Goal: Task Accomplishment & Management: Manage account settings

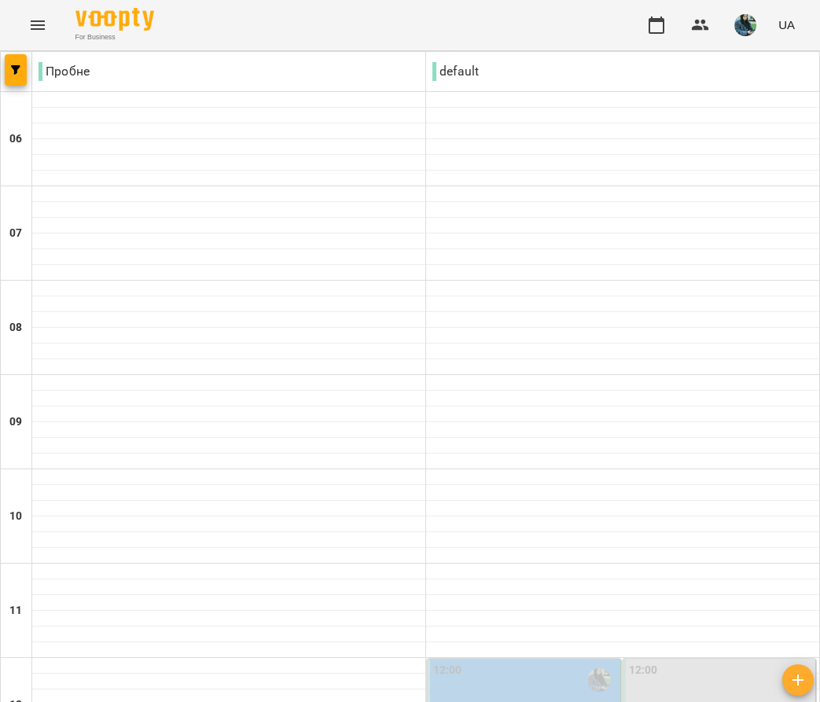
scroll to position [609, 0]
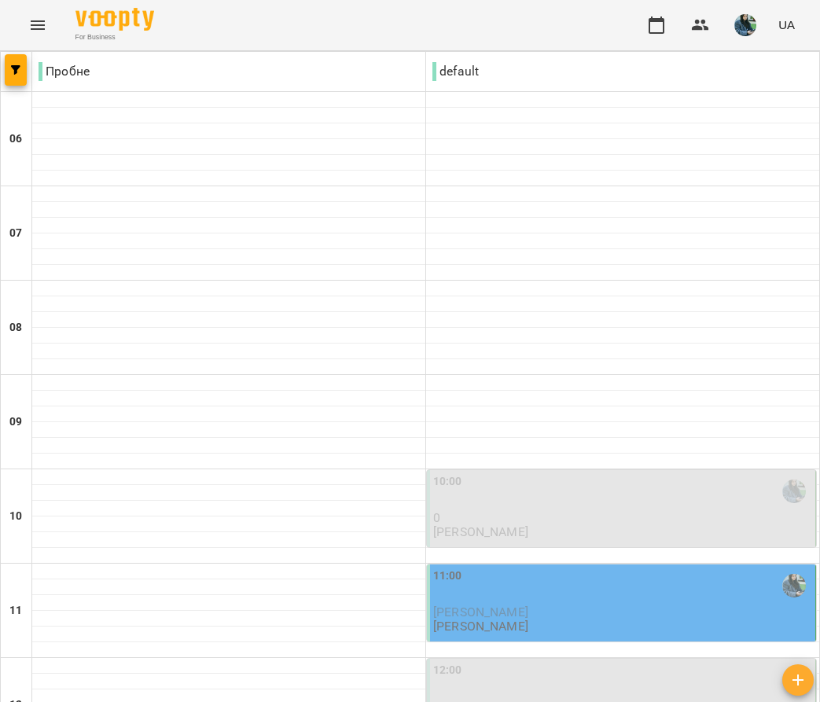
scroll to position [315, 0]
click at [546, 568] on div "11:00" at bounding box center [622, 586] width 379 height 36
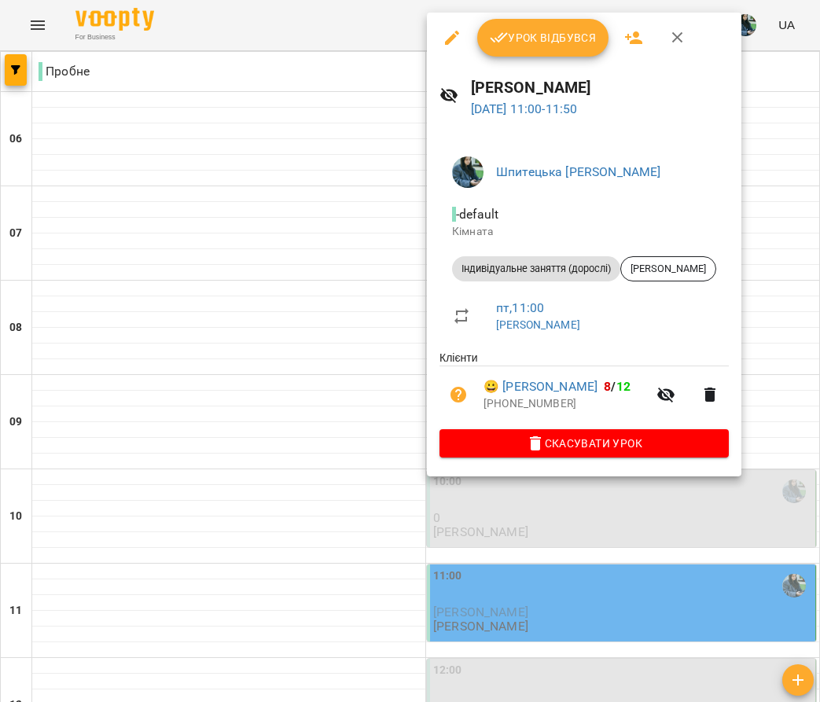
click at [451, 40] on icon "button" at bounding box center [452, 38] width 14 height 14
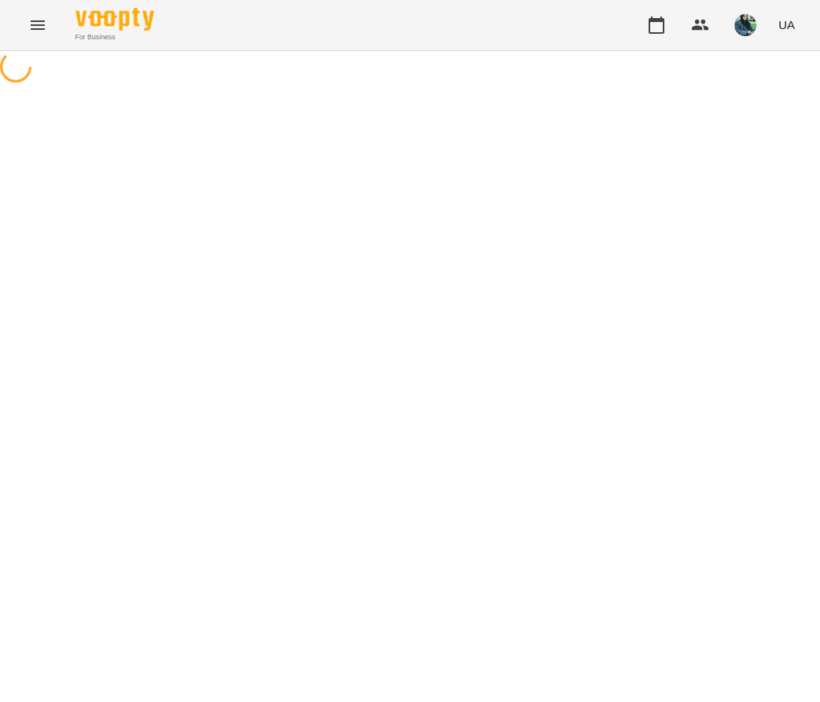
select select "**********"
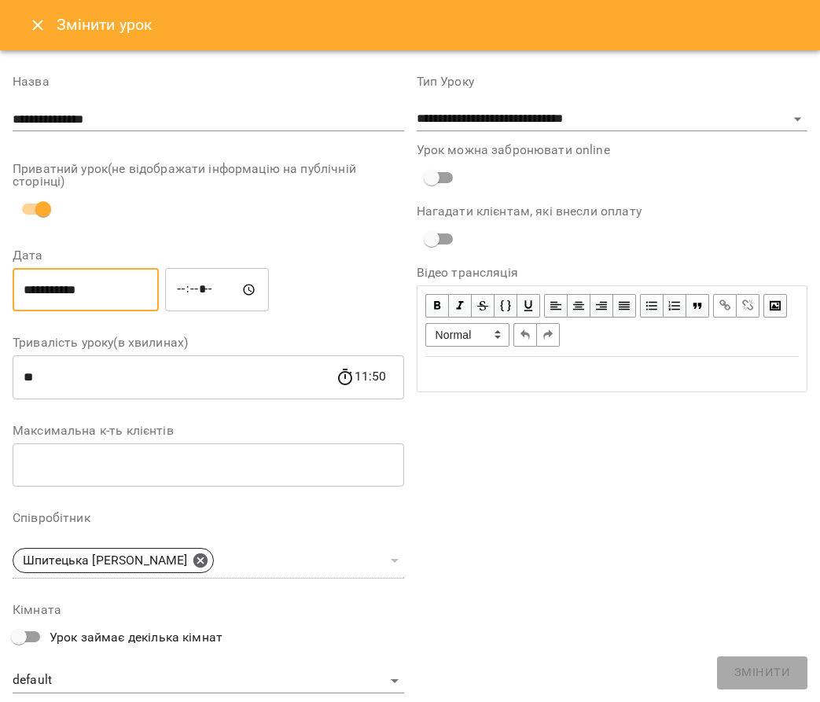
click at [111, 278] on input "**********" at bounding box center [86, 290] width 146 height 44
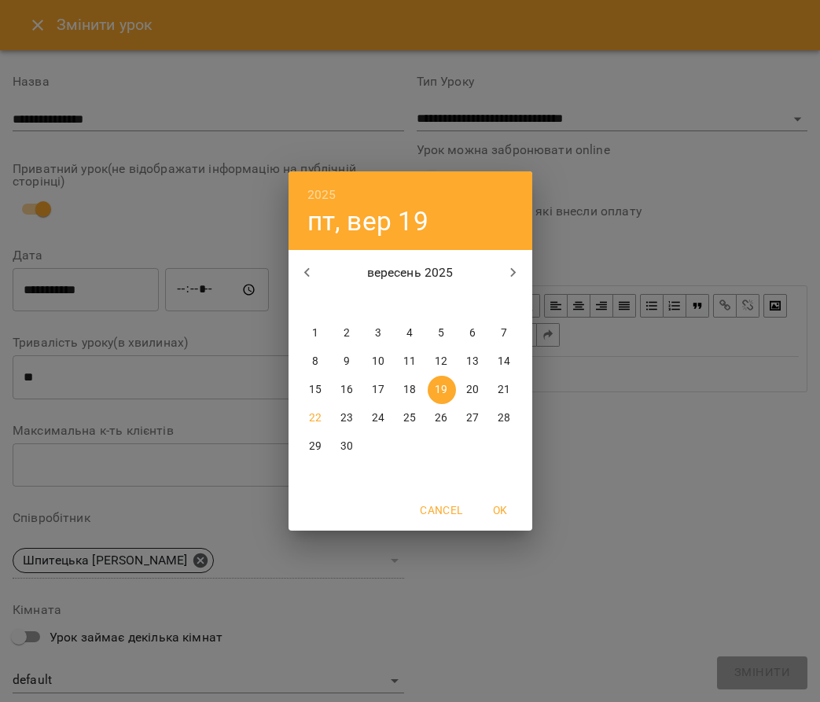
click at [313, 416] on p "22" at bounding box center [315, 418] width 13 height 16
type input "**********"
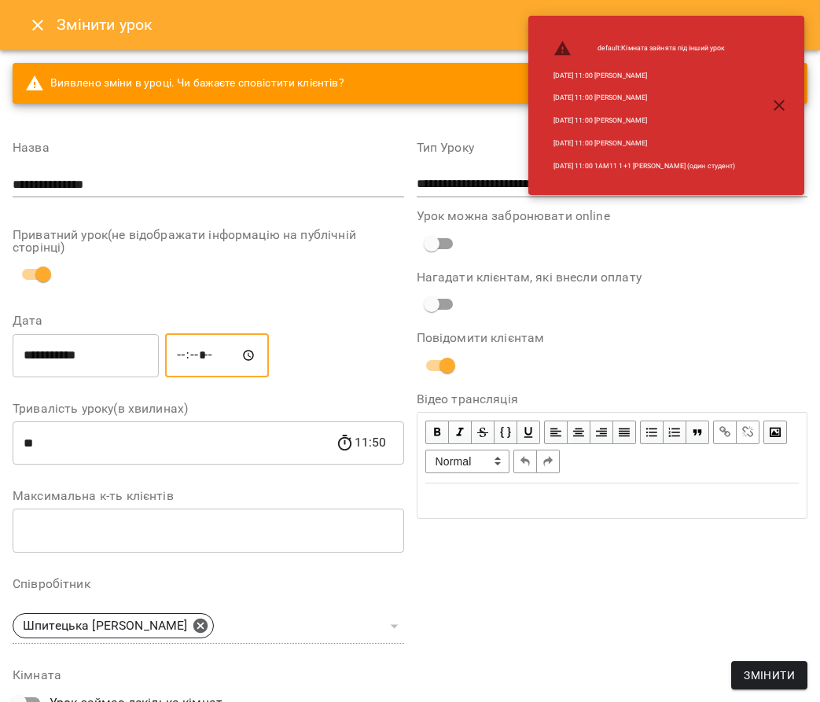
click at [195, 362] on input "*****" at bounding box center [217, 355] width 104 height 44
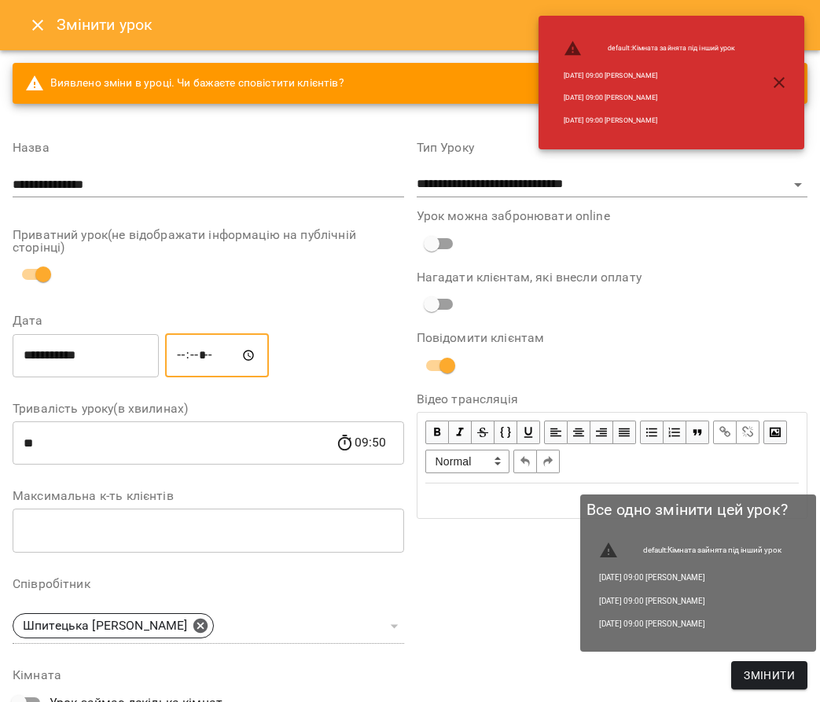
type input "*****"
click at [766, 670] on span "Змінити" at bounding box center [769, 675] width 51 height 19
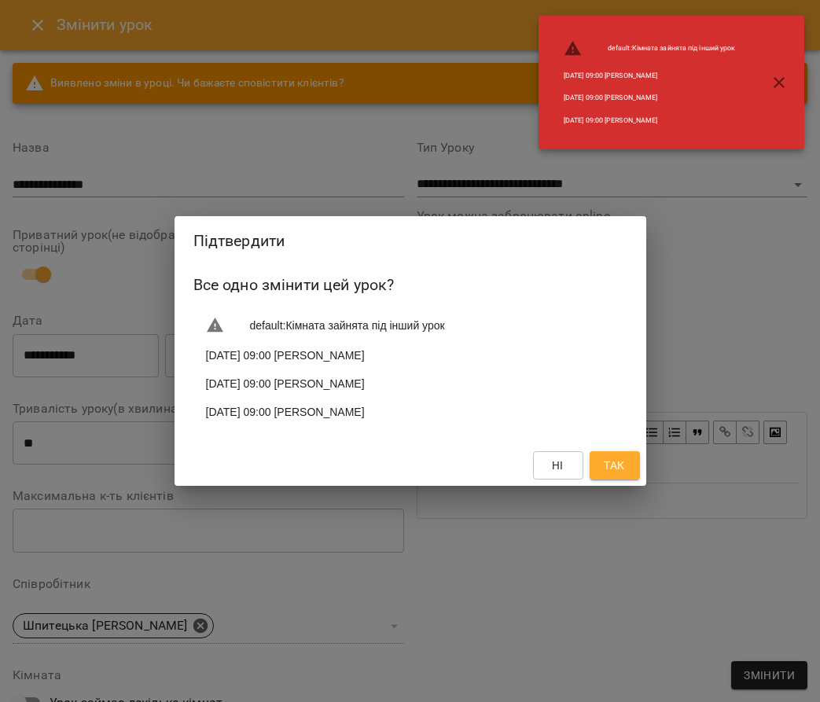
click at [626, 473] on span "Так" at bounding box center [614, 465] width 25 height 19
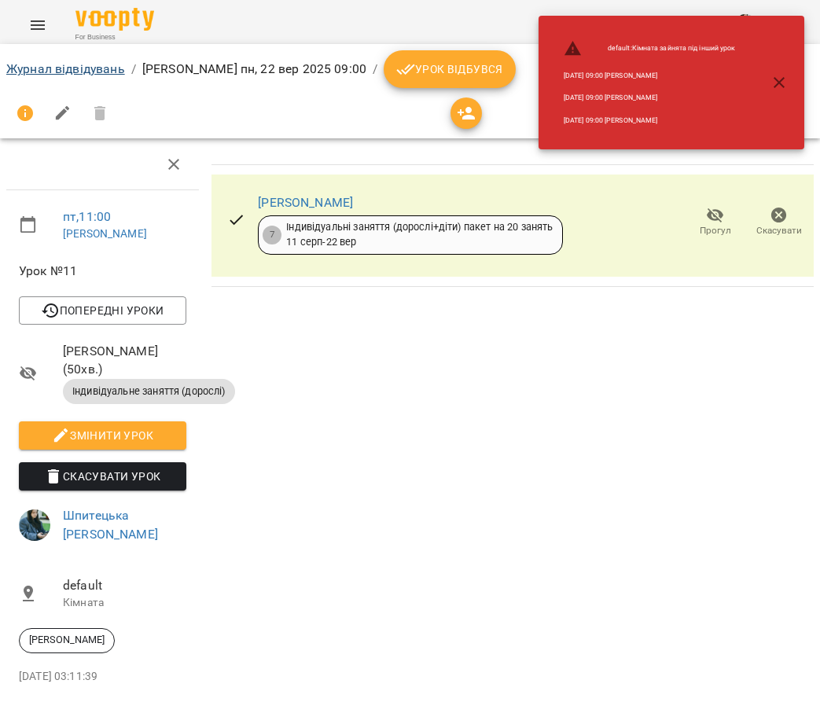
click at [43, 64] on link "Журнал відвідувань" at bounding box center [65, 68] width 119 height 15
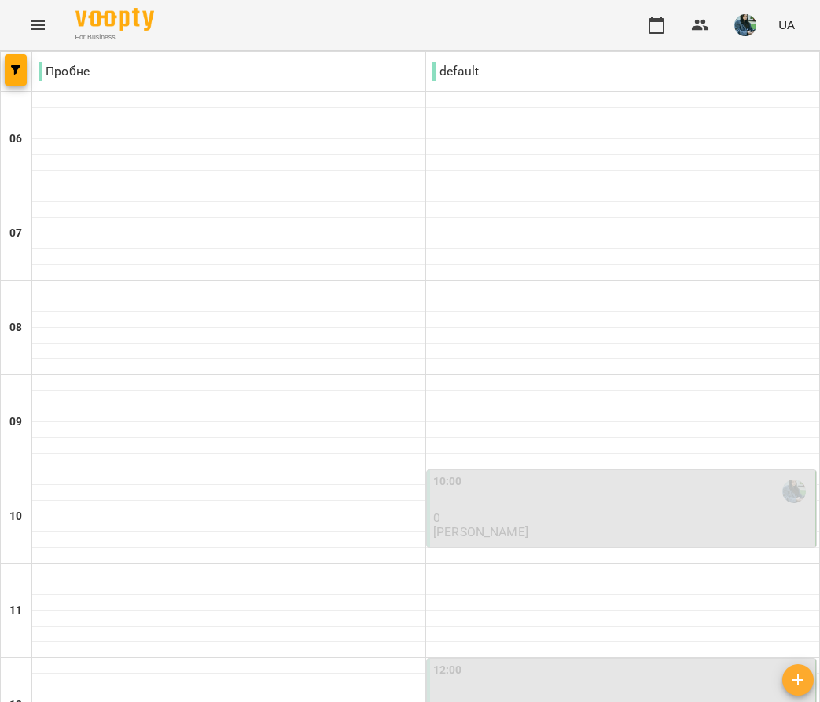
scroll to position [900, 0]
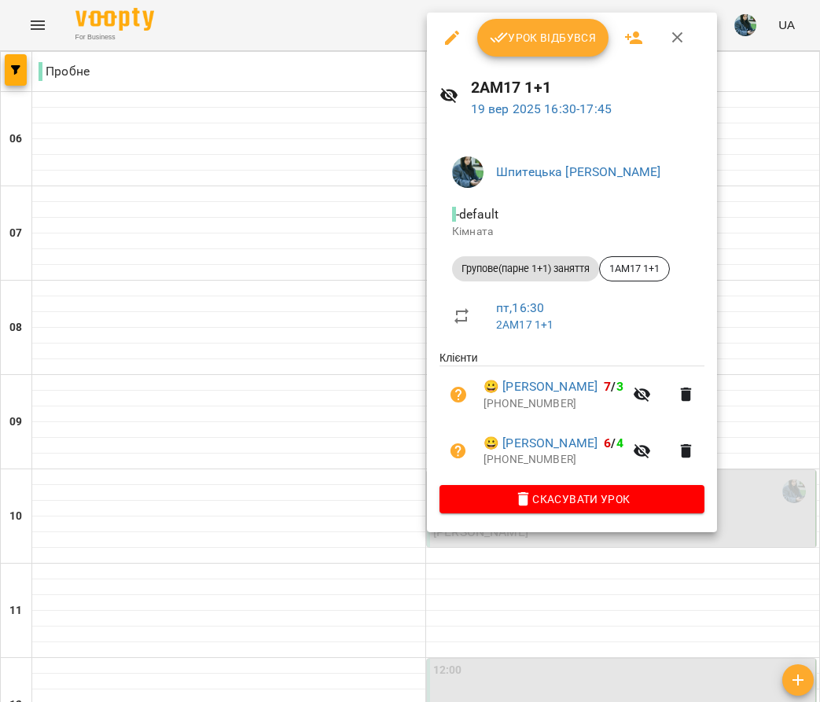
click at [366, 460] on div at bounding box center [410, 351] width 820 height 702
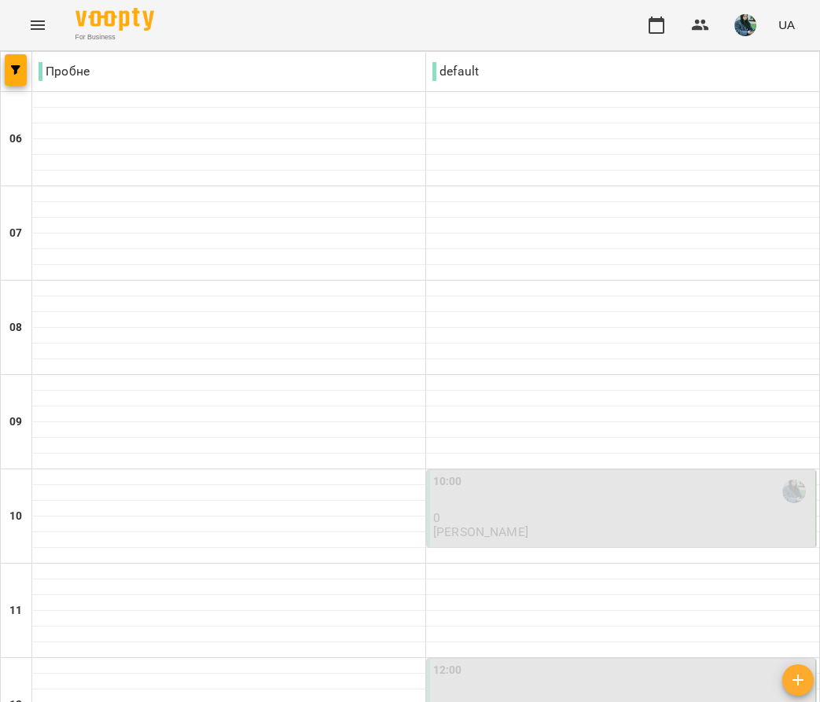
scroll to position [969, 0]
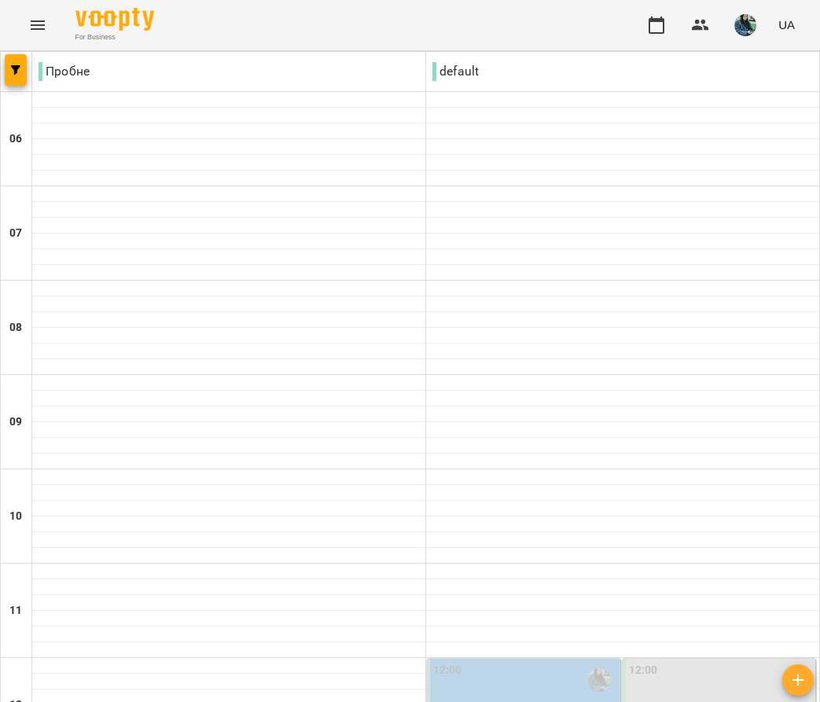
scroll to position [804, 0]
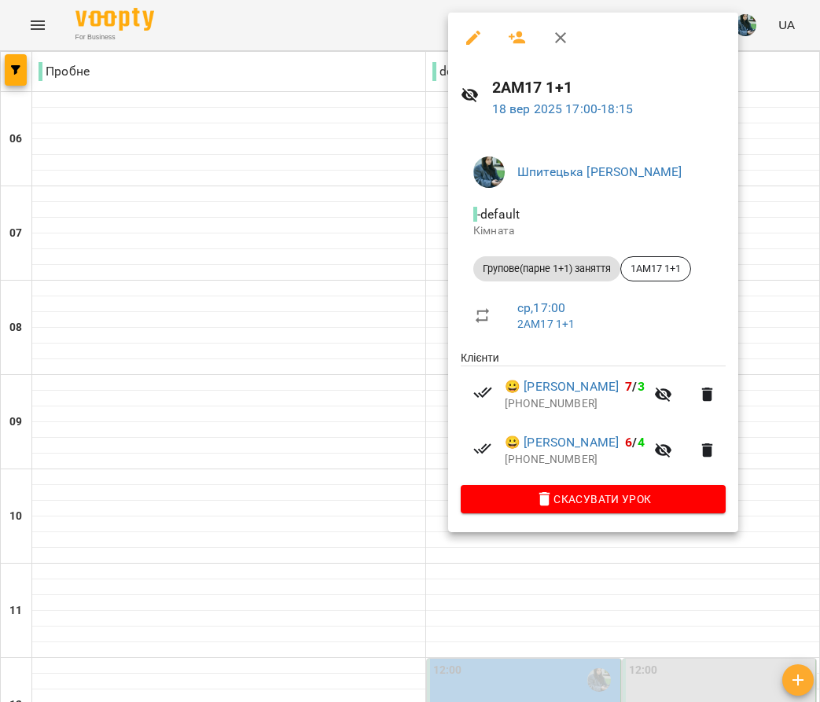
click at [359, 358] on div at bounding box center [410, 351] width 820 height 702
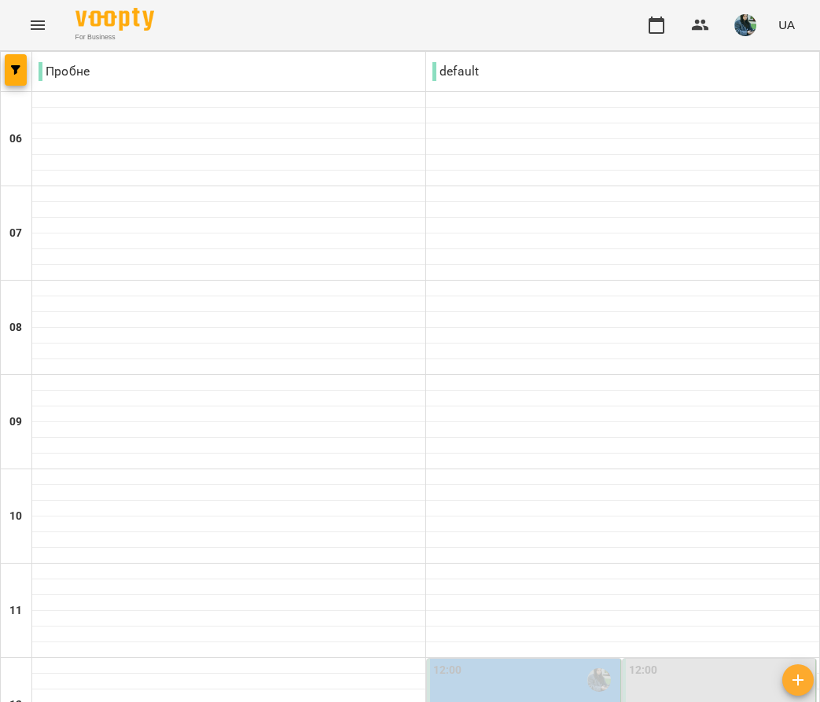
scroll to position [1014, 0]
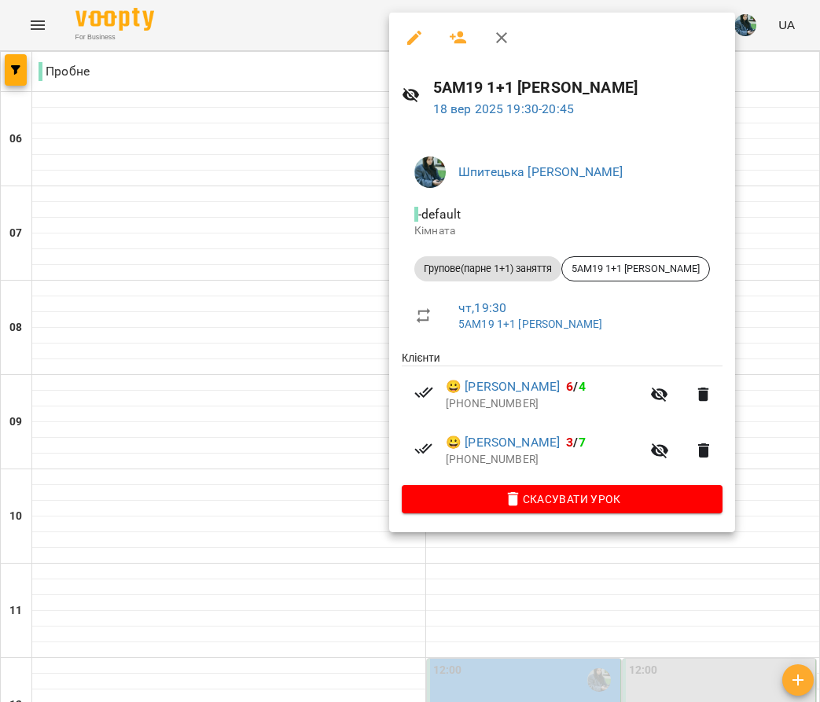
click at [234, 389] on div at bounding box center [410, 351] width 820 height 702
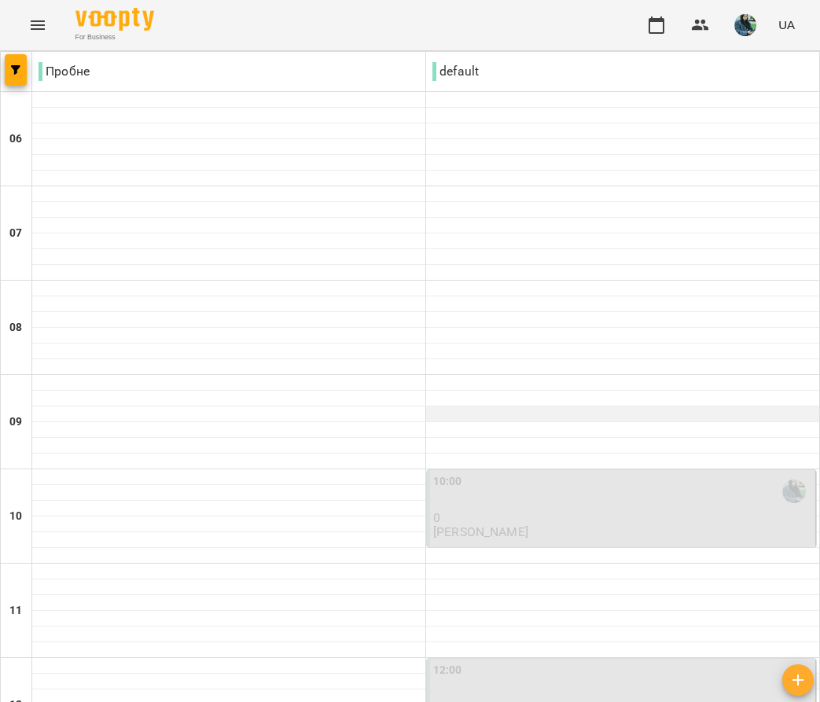
scroll to position [951, 0]
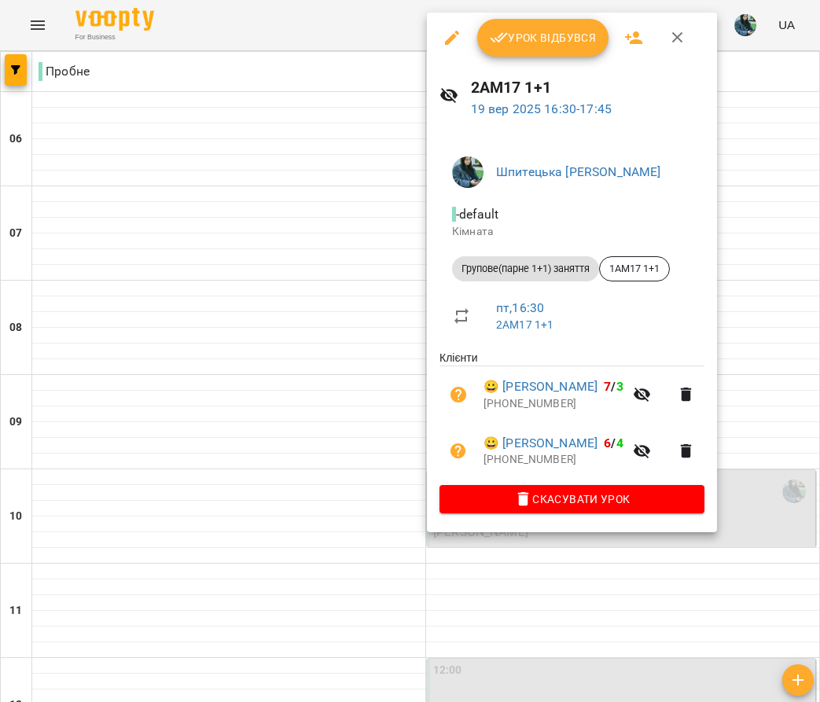
click at [447, 34] on icon "button" at bounding box center [452, 37] width 19 height 19
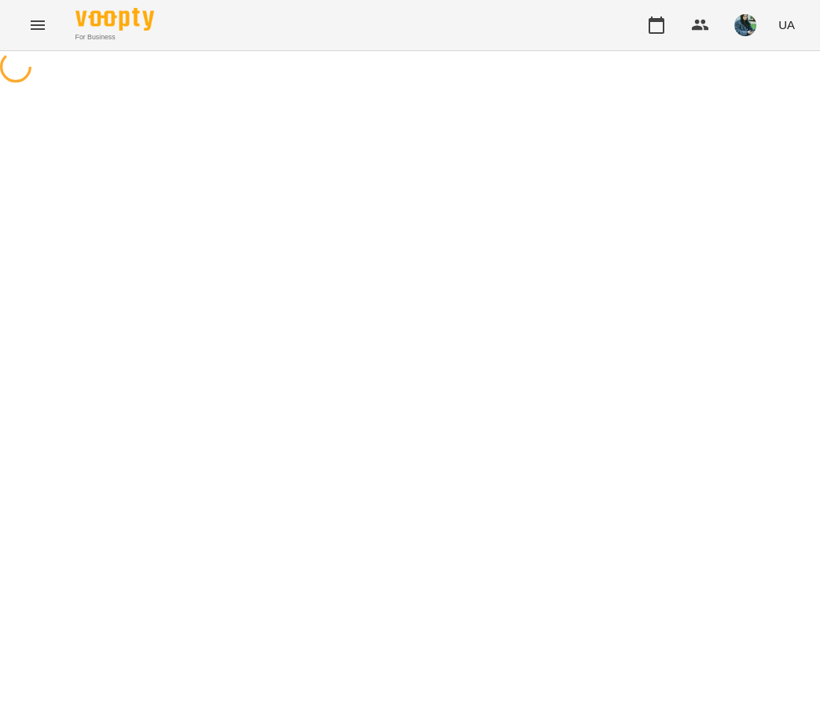
select select "**********"
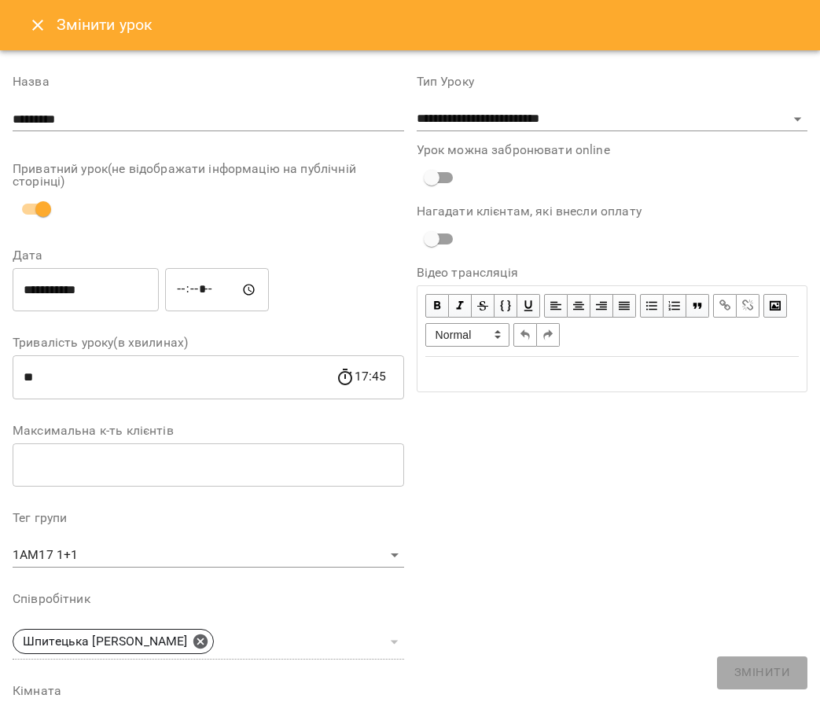
click at [46, 276] on input "**********" at bounding box center [86, 290] width 146 height 44
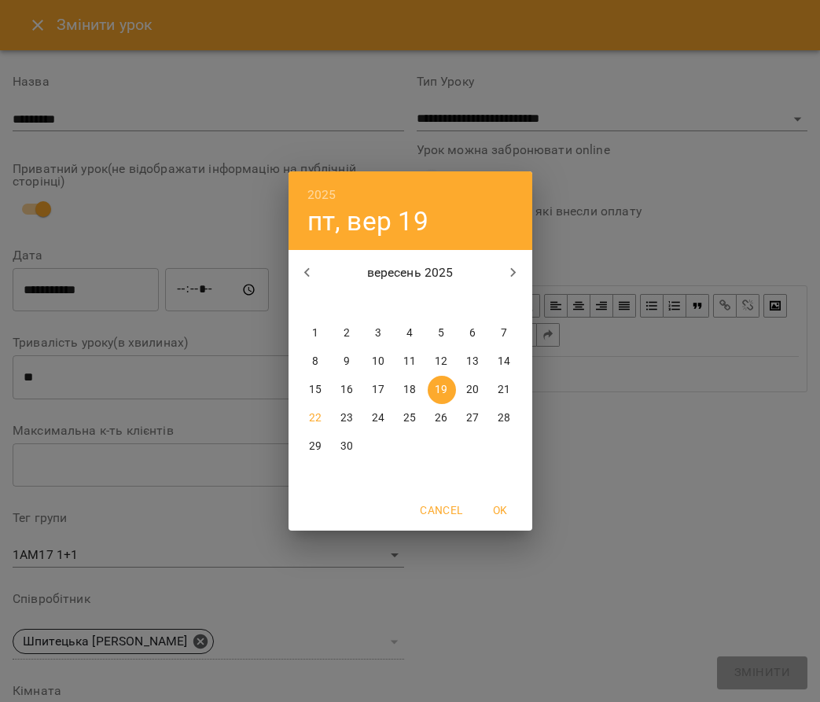
click at [312, 395] on p "15" at bounding box center [315, 390] width 13 height 16
type input "**********"
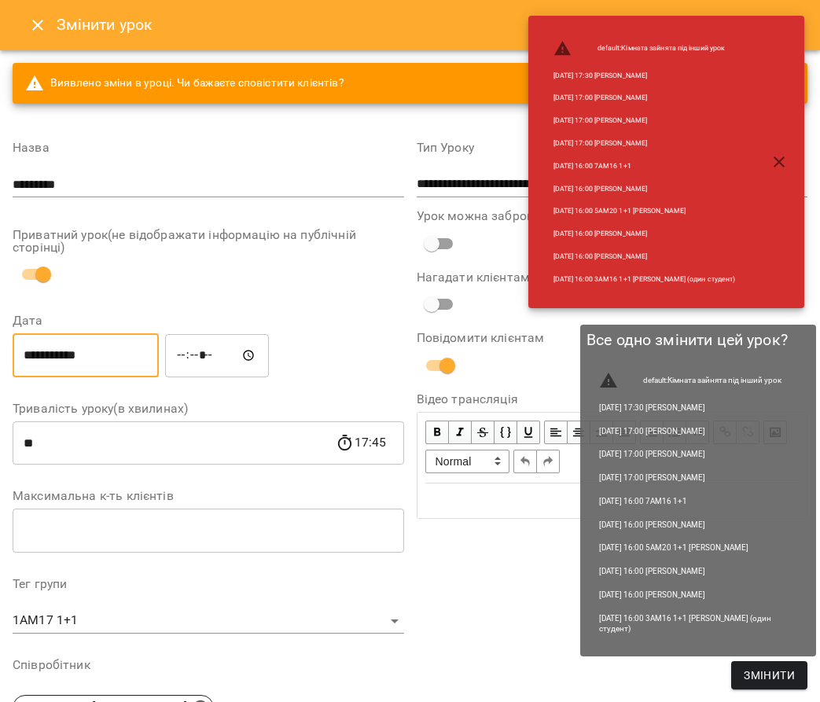
click at [774, 668] on span "Змінити" at bounding box center [769, 675] width 51 height 19
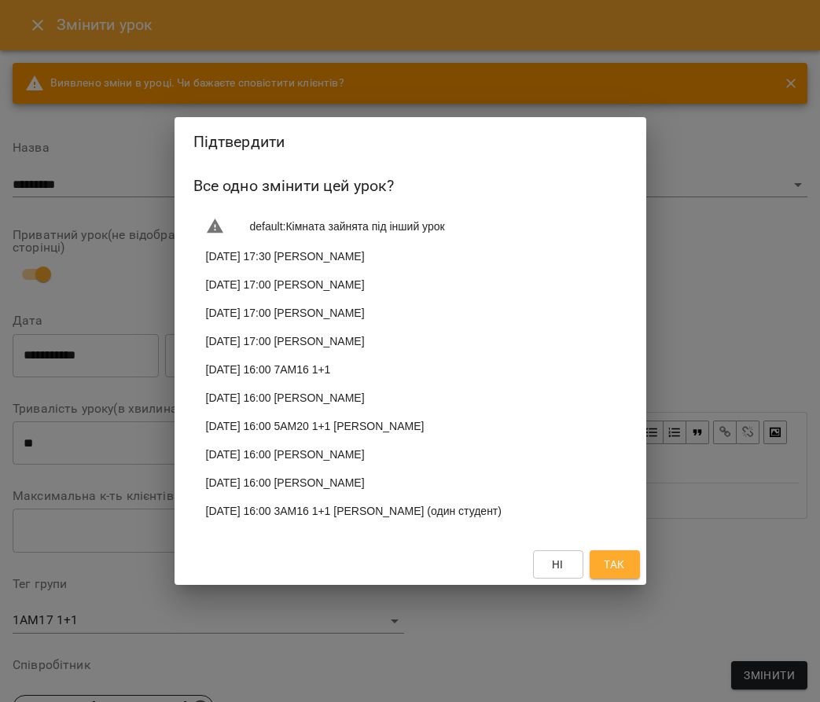
click at [624, 574] on span "Так" at bounding box center [614, 564] width 20 height 19
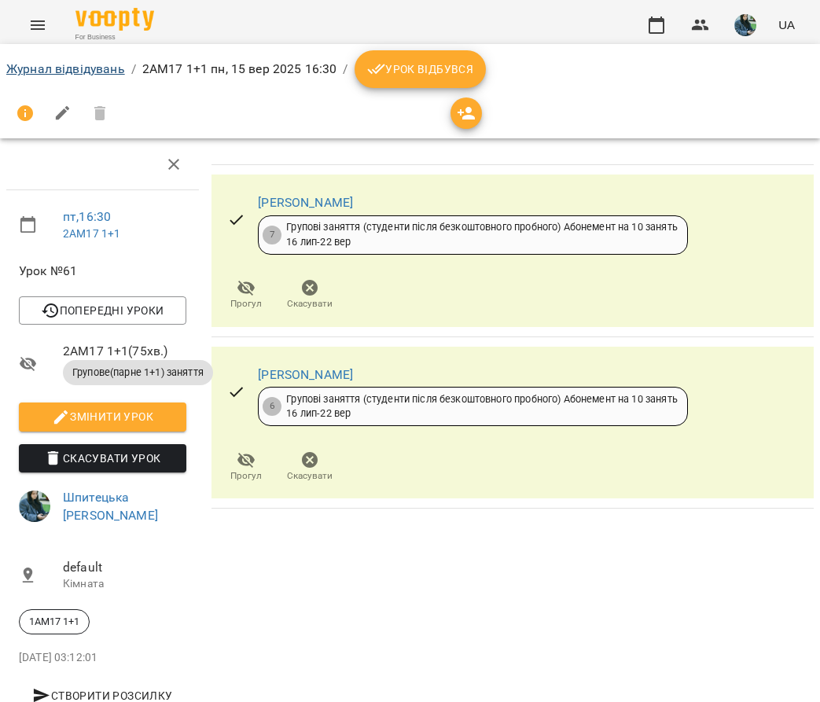
click at [13, 68] on link "Журнал відвідувань" at bounding box center [65, 68] width 119 height 15
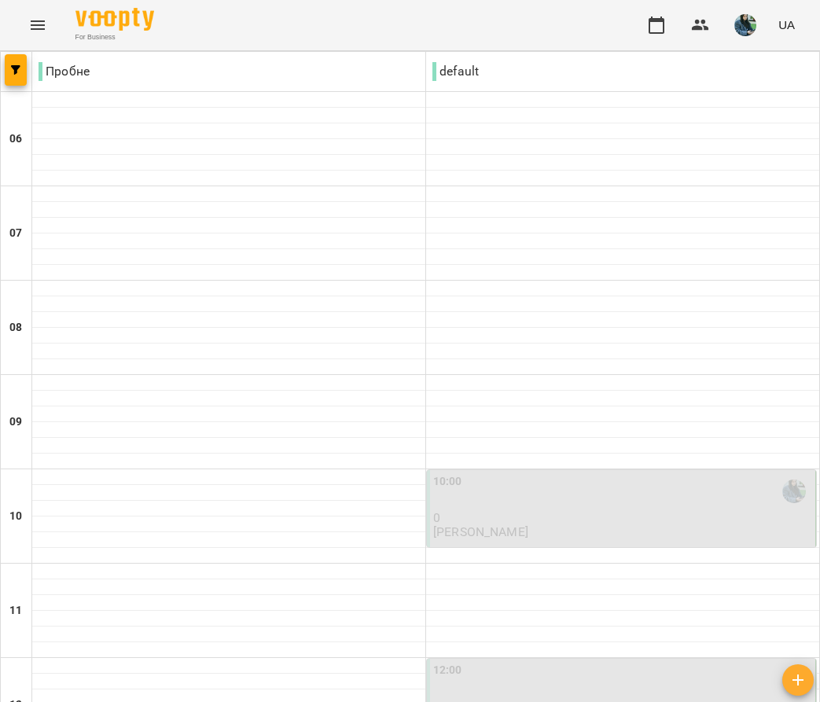
scroll to position [1098, 0]
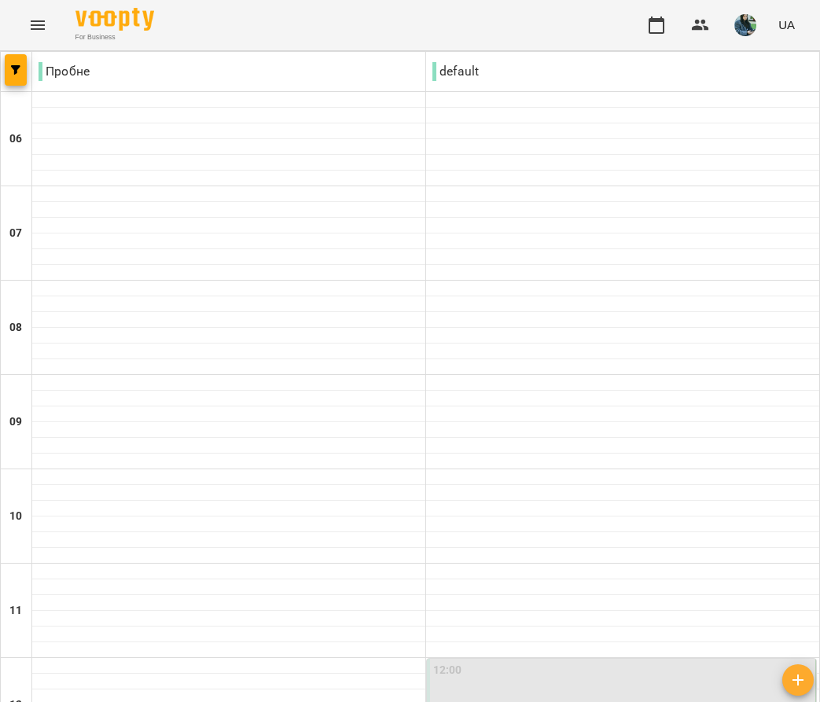
scroll to position [598, 0]
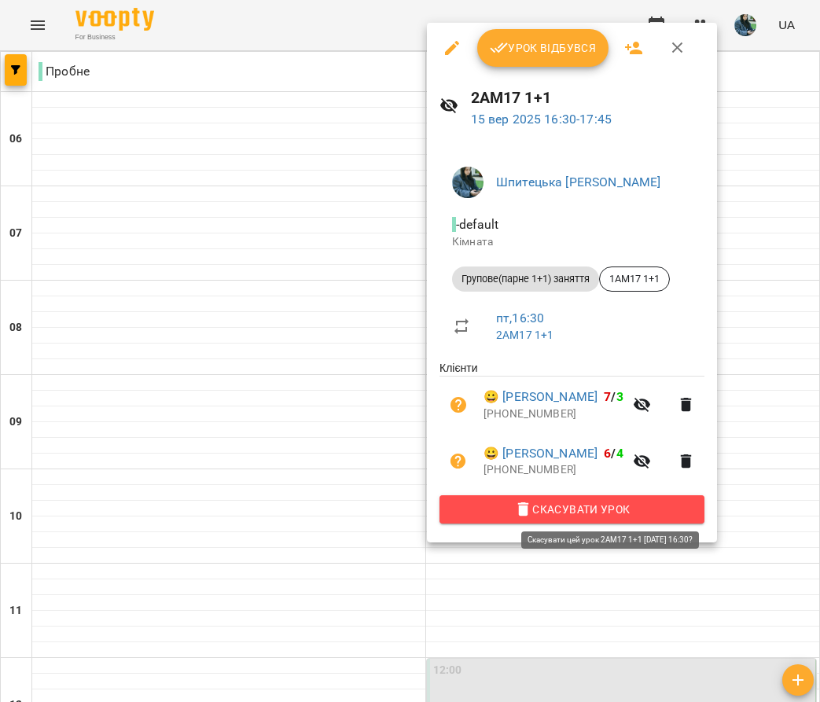
click at [529, 506] on icon "button" at bounding box center [523, 509] width 11 height 14
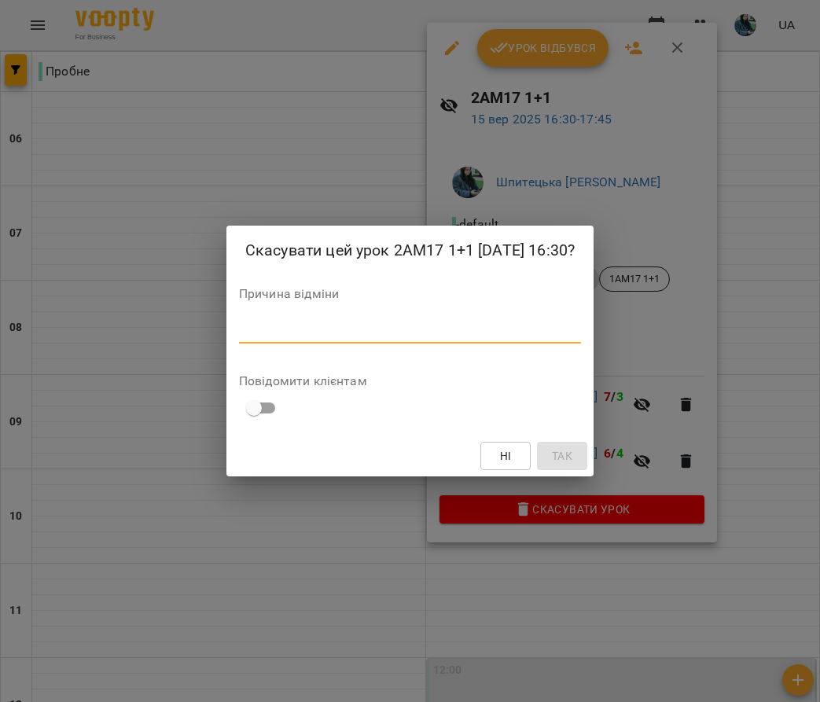
click at [396, 324] on textarea at bounding box center [410, 331] width 342 height 14
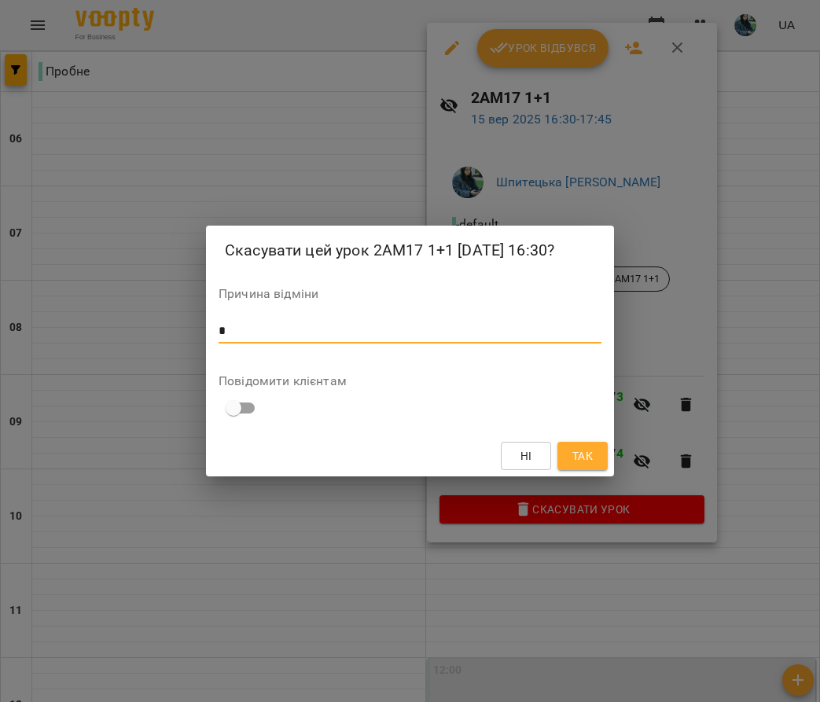
type textarea "*"
click at [568, 447] on button "Так" at bounding box center [582, 456] width 50 height 28
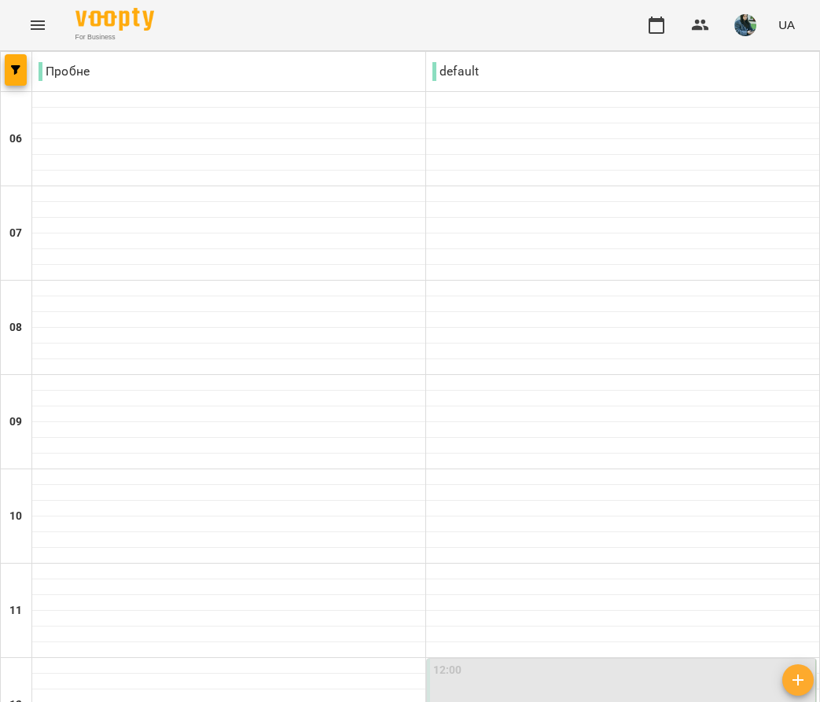
scroll to position [1098, 0]
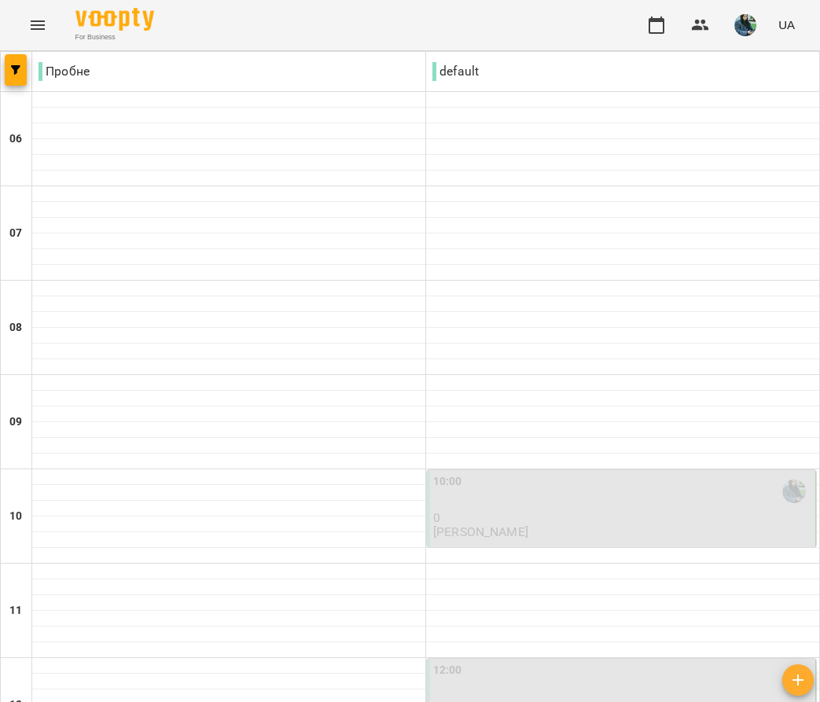
scroll to position [1098, 0]
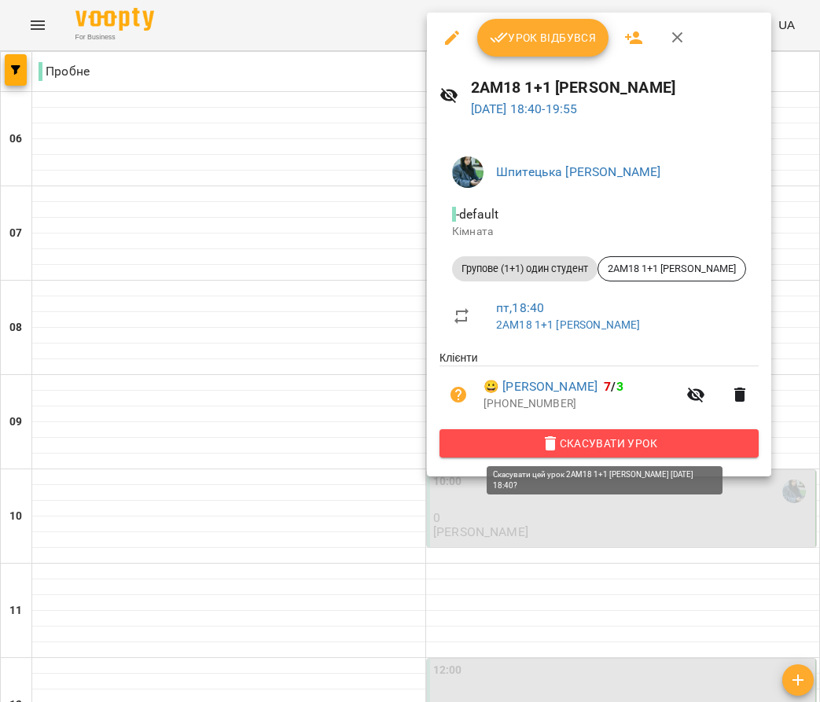
click at [569, 438] on span "Скасувати Урок" at bounding box center [599, 443] width 294 height 19
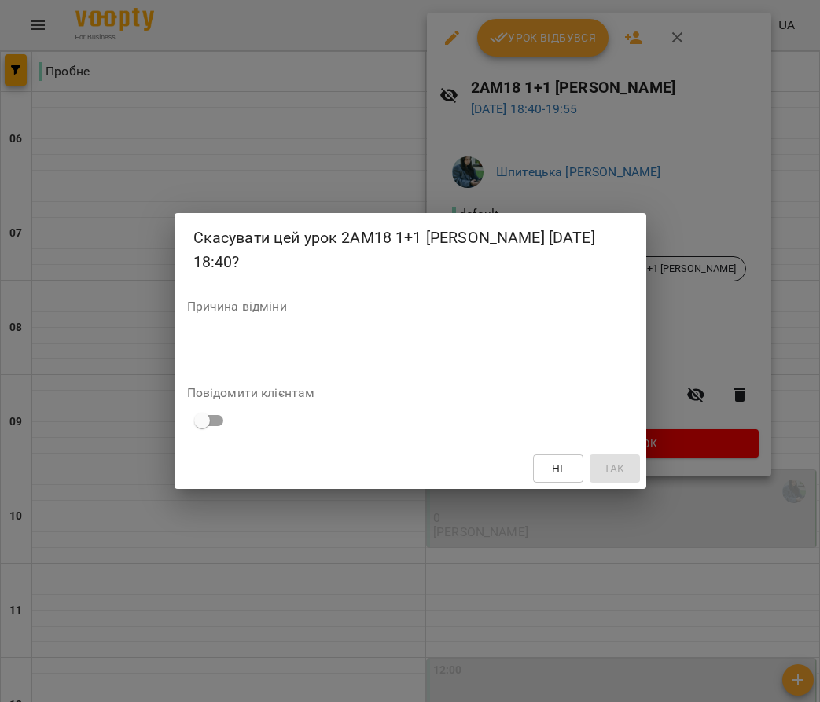
click at [472, 344] on textarea at bounding box center [410, 343] width 447 height 14
type textarea "*"
click at [615, 478] on button "Так" at bounding box center [615, 468] width 50 height 28
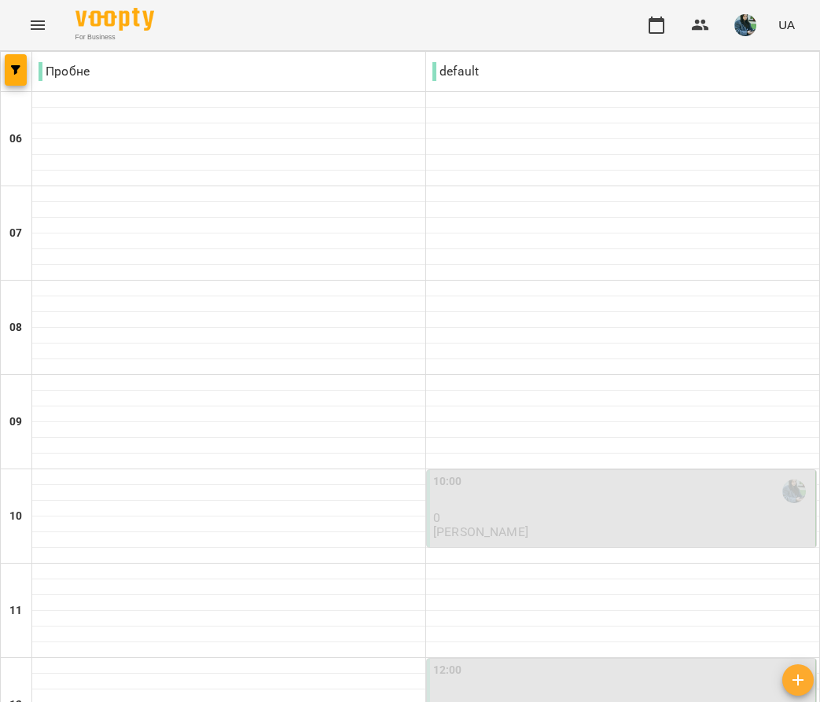
scroll to position [305, 0]
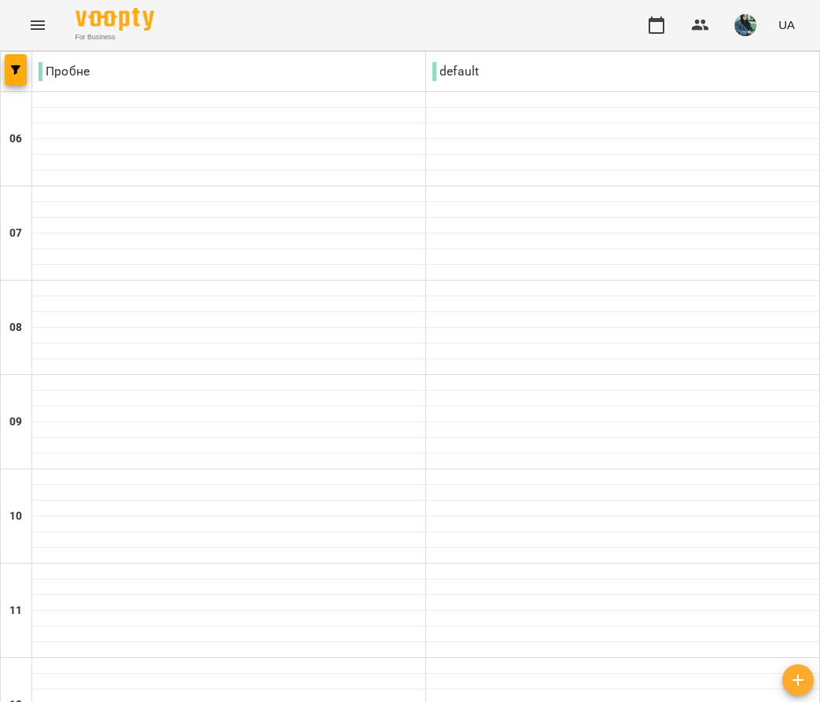
scroll to position [667, 0]
type input "**********"
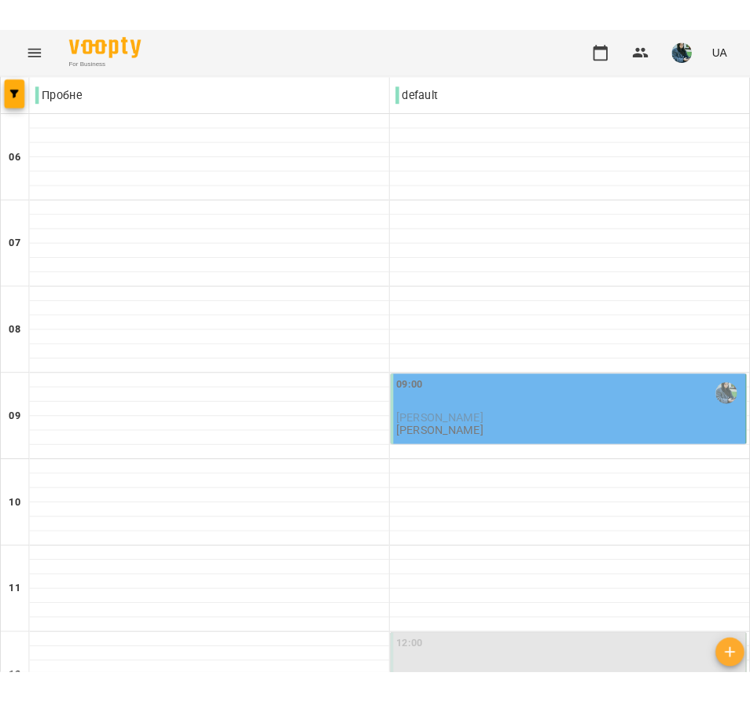
scroll to position [202, 0]
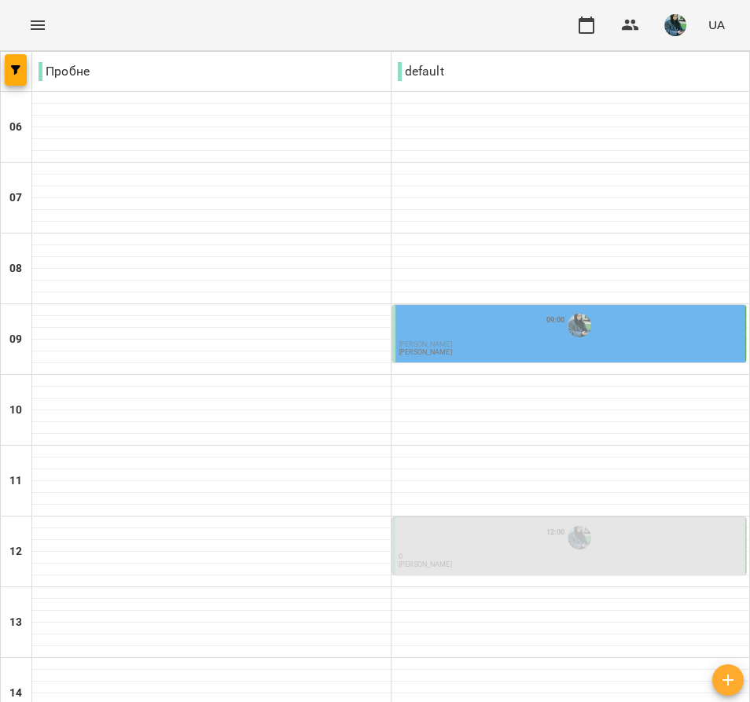
type input "**********"
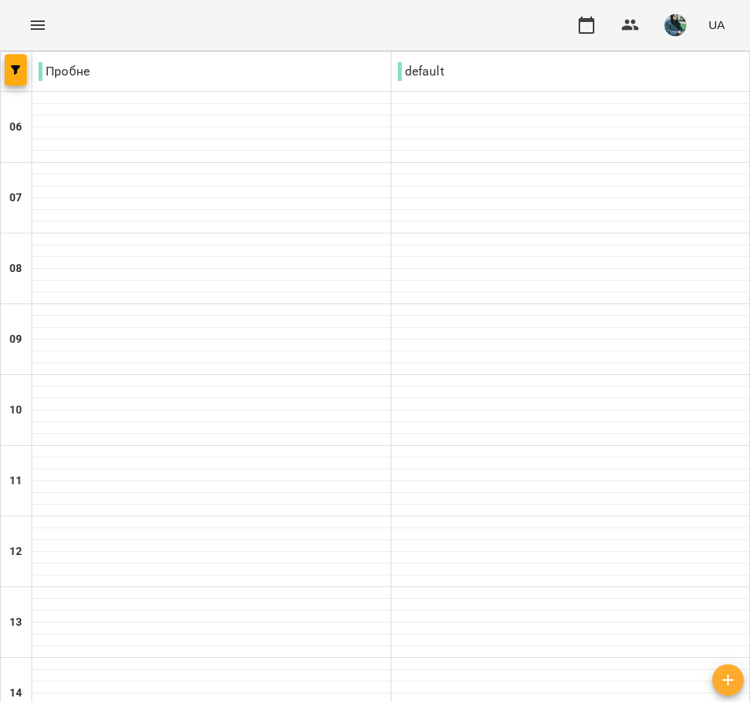
scroll to position [680, 0]
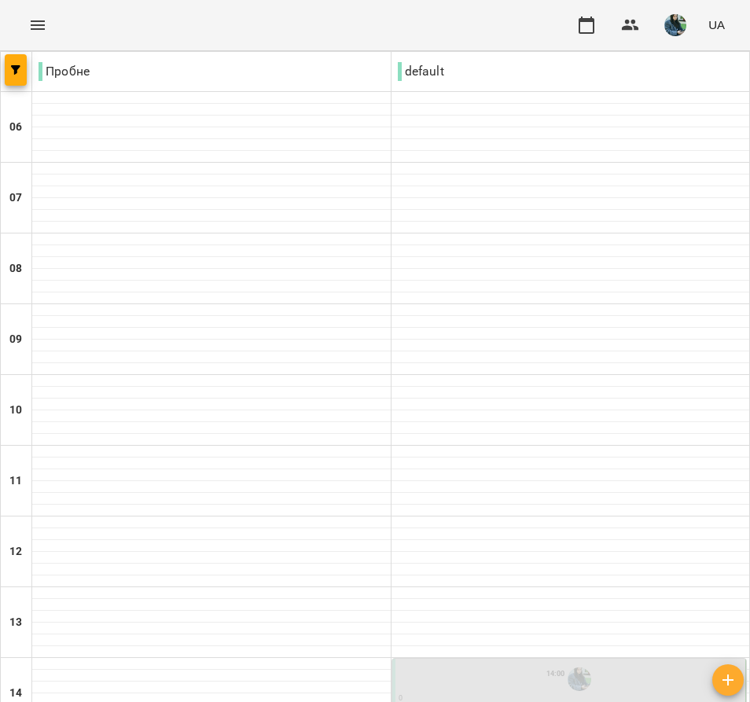
scroll to position [245, 0]
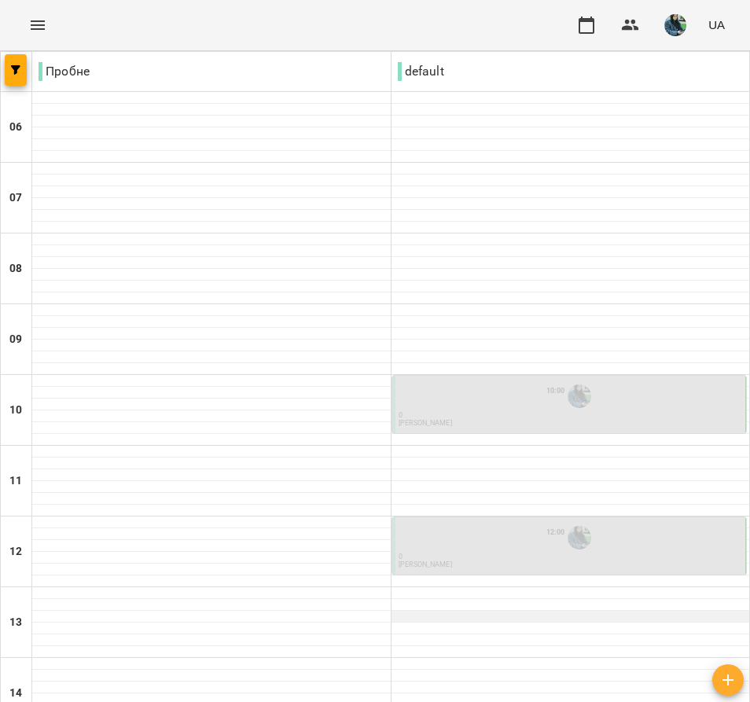
scroll to position [680, 0]
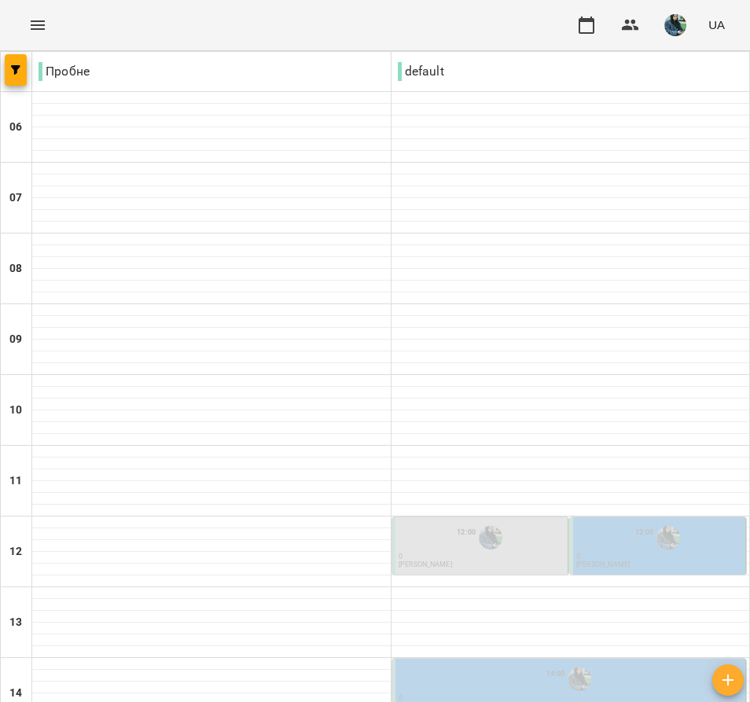
scroll to position [274, 0]
click at [489, 523] on div "12:00 0 [PERSON_NAME]" at bounding box center [482, 546] width 166 height 46
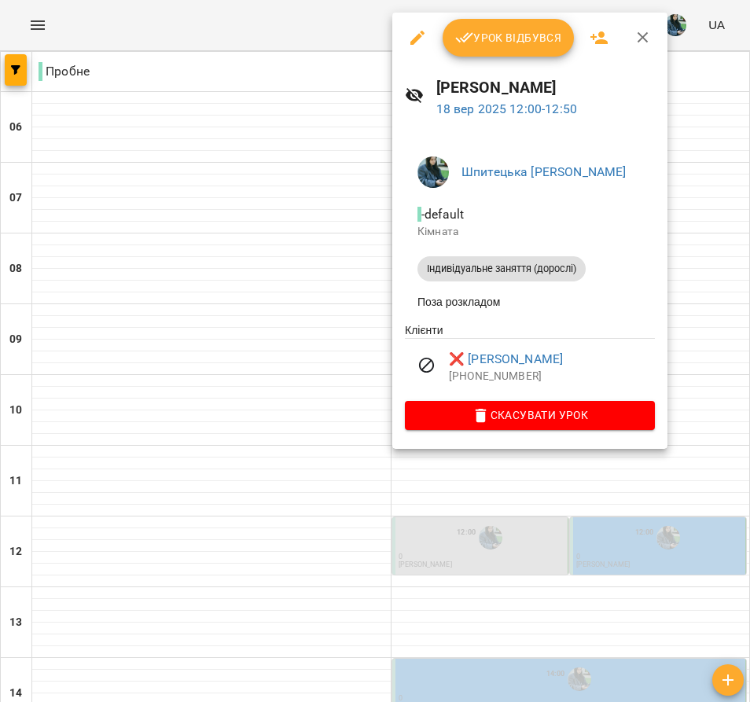
click at [323, 274] on div at bounding box center [375, 351] width 750 height 702
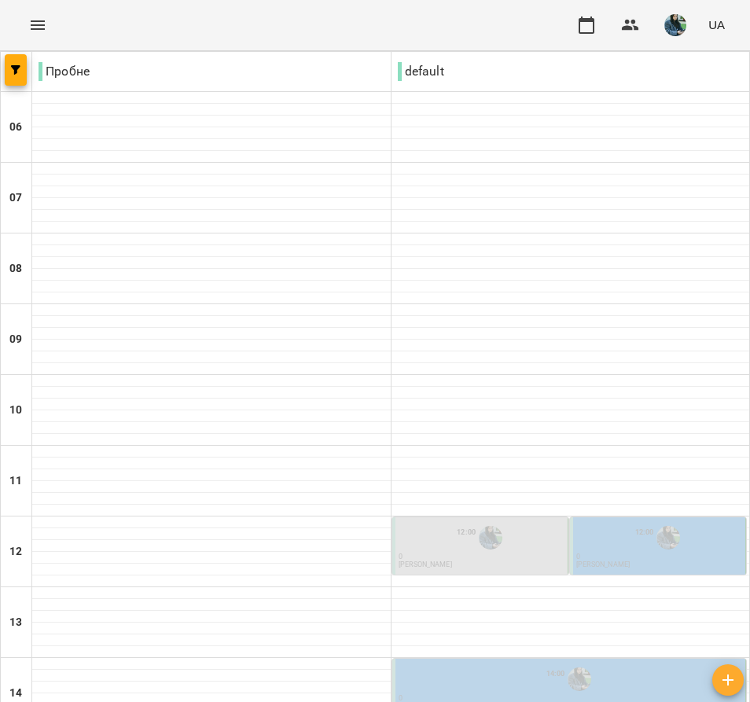
click at [631, 554] on p "0" at bounding box center [659, 557] width 166 height 7
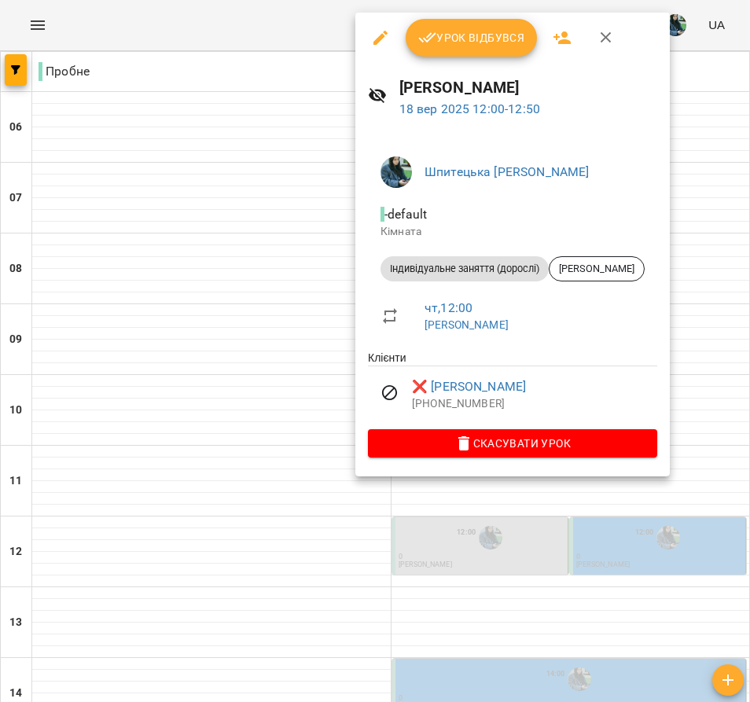
click at [305, 310] on div at bounding box center [375, 351] width 750 height 702
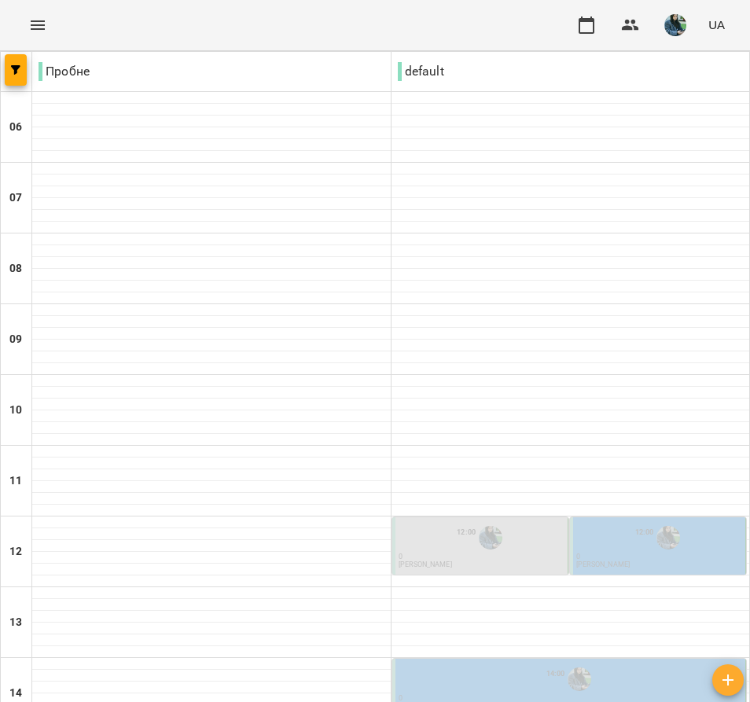
click at [480, 664] on div "14:00" at bounding box center [571, 679] width 344 height 30
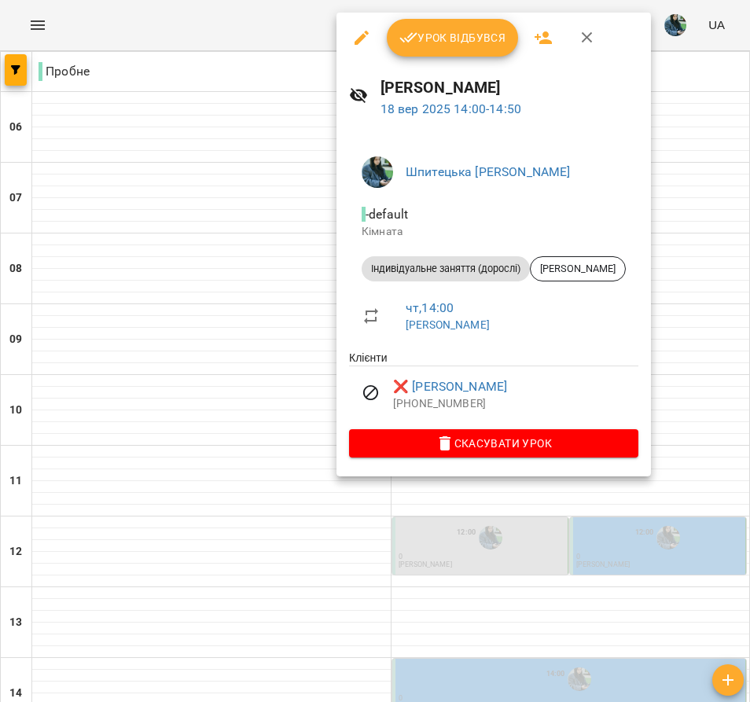
click at [279, 358] on div at bounding box center [375, 351] width 750 height 702
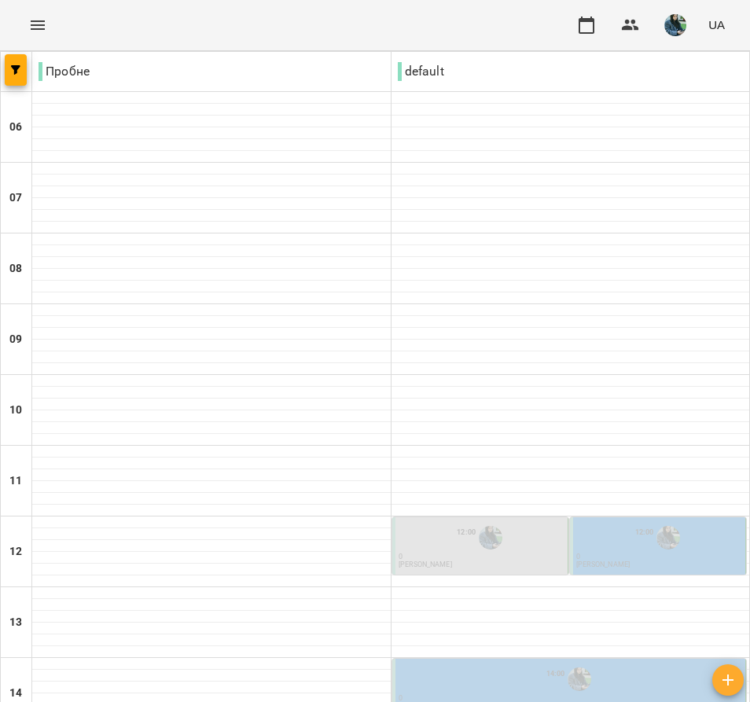
scroll to position [554, 0]
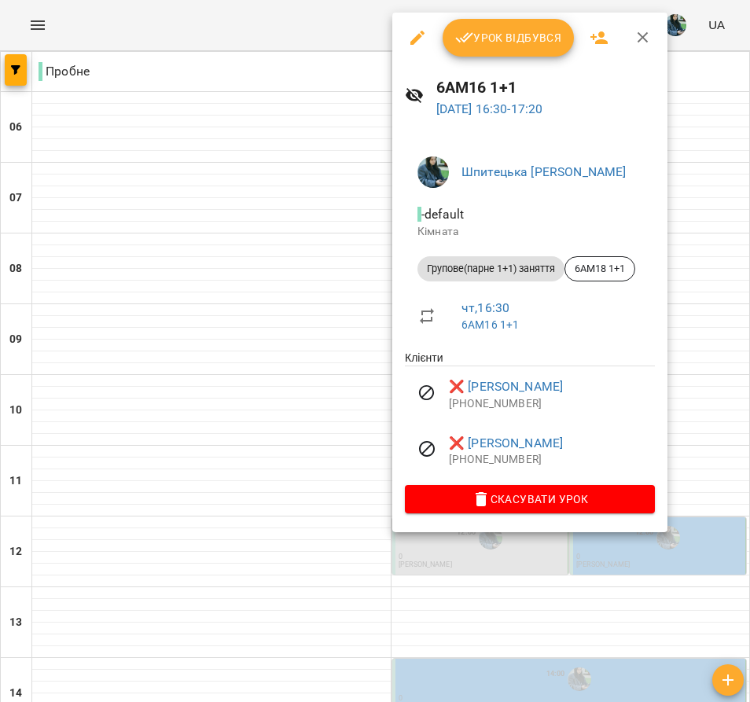
click at [306, 318] on div at bounding box center [375, 351] width 750 height 702
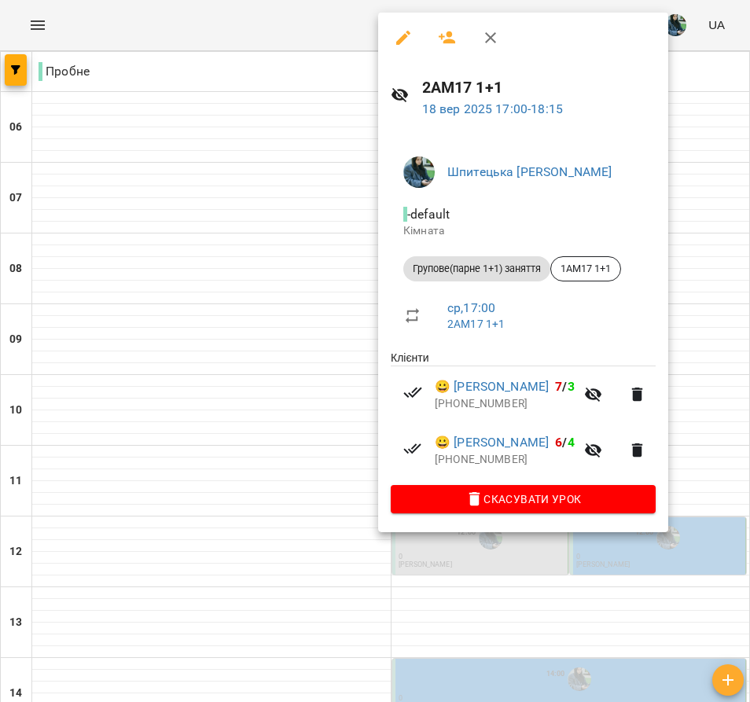
click at [298, 344] on div at bounding box center [375, 351] width 750 height 702
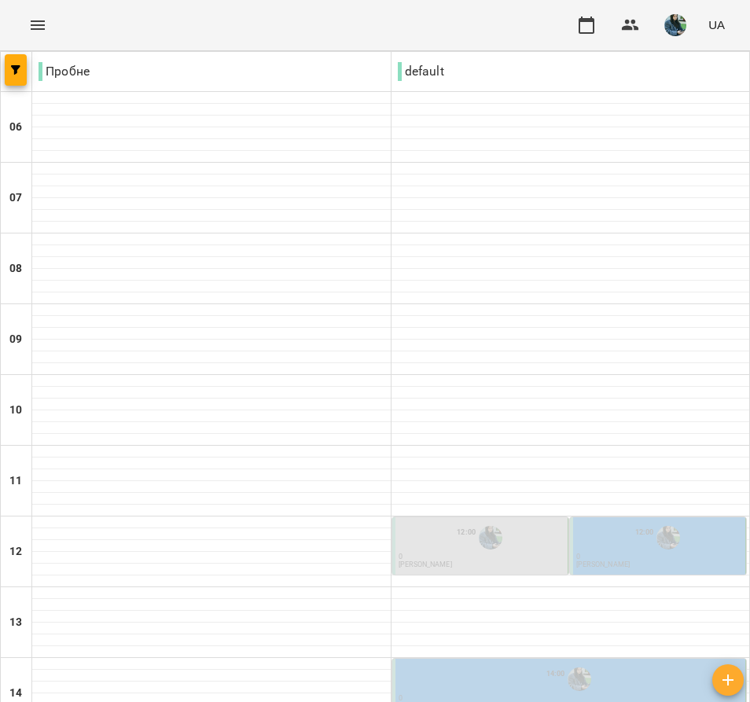
scroll to position [680, 0]
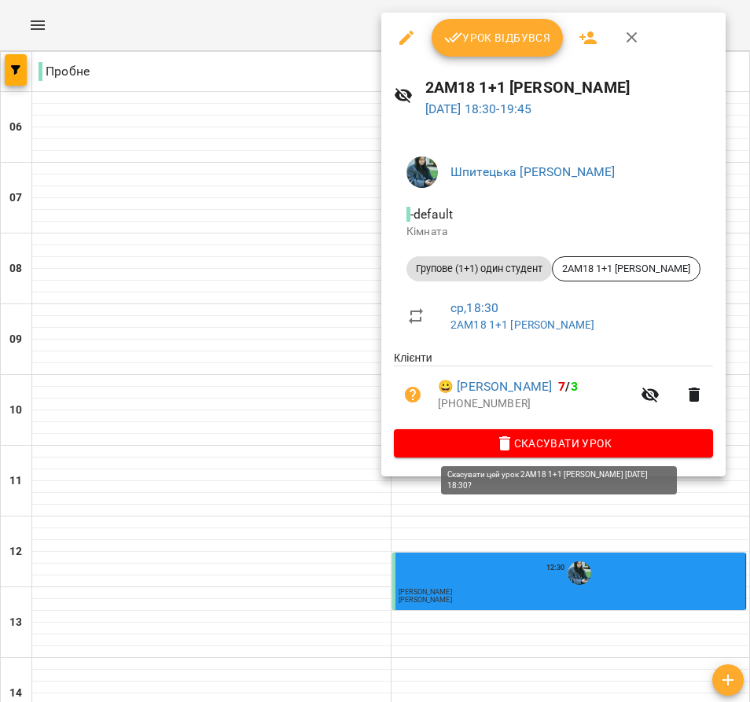
click at [509, 447] on icon "button" at bounding box center [504, 443] width 11 height 14
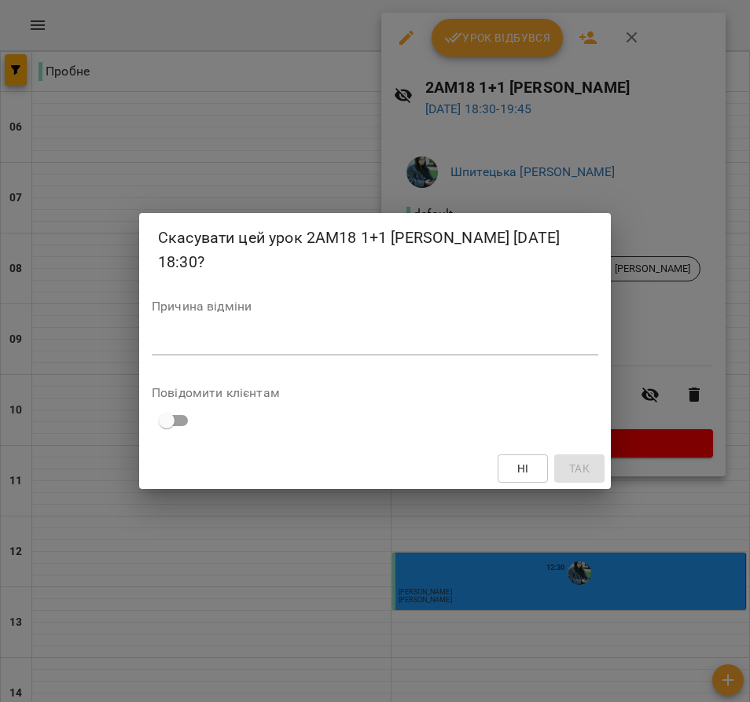
click at [355, 352] on div "*" at bounding box center [375, 343] width 447 height 24
type textarea "*"
click at [579, 466] on span "Так" at bounding box center [579, 468] width 20 height 19
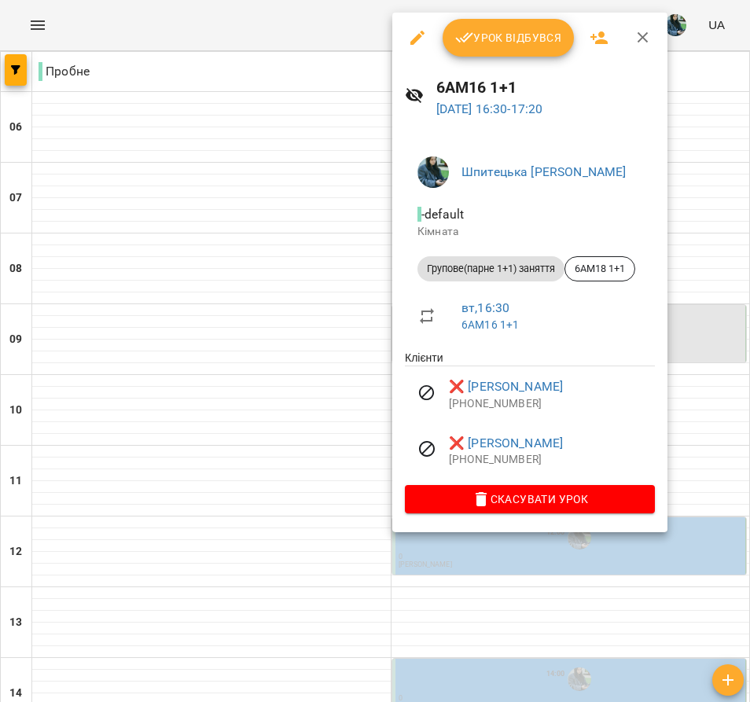
click at [320, 272] on div at bounding box center [375, 351] width 750 height 702
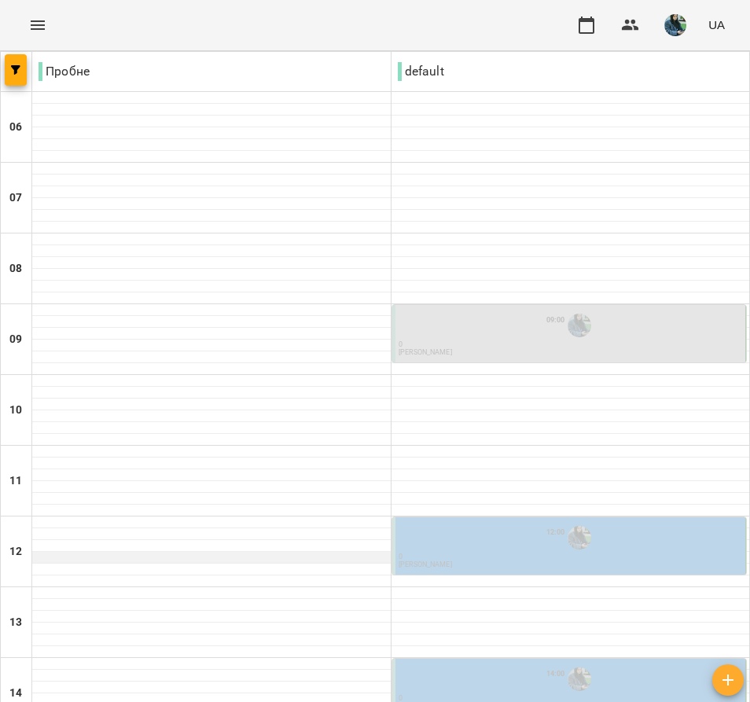
scroll to position [289, 0]
click at [451, 664] on div "14:00" at bounding box center [571, 679] width 344 height 30
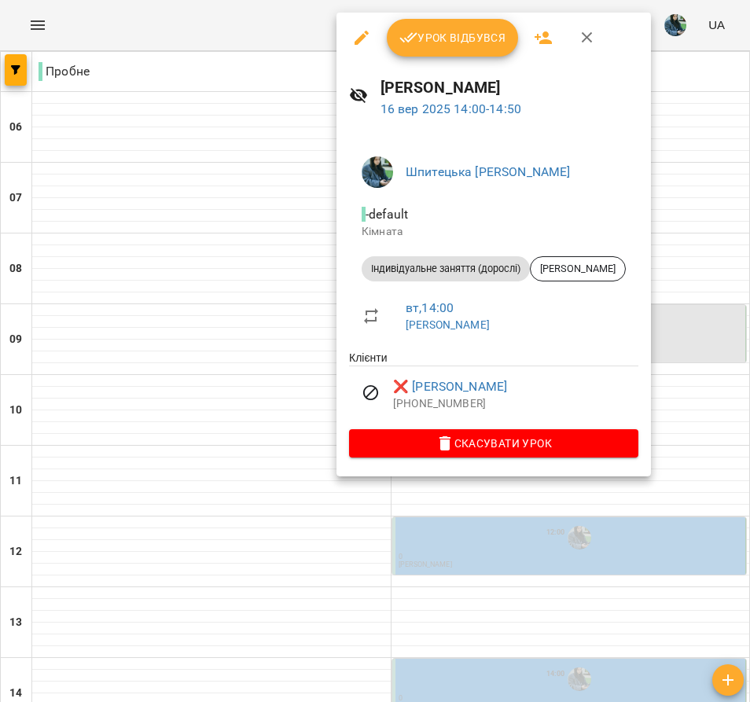
click at [266, 381] on div at bounding box center [375, 351] width 750 height 702
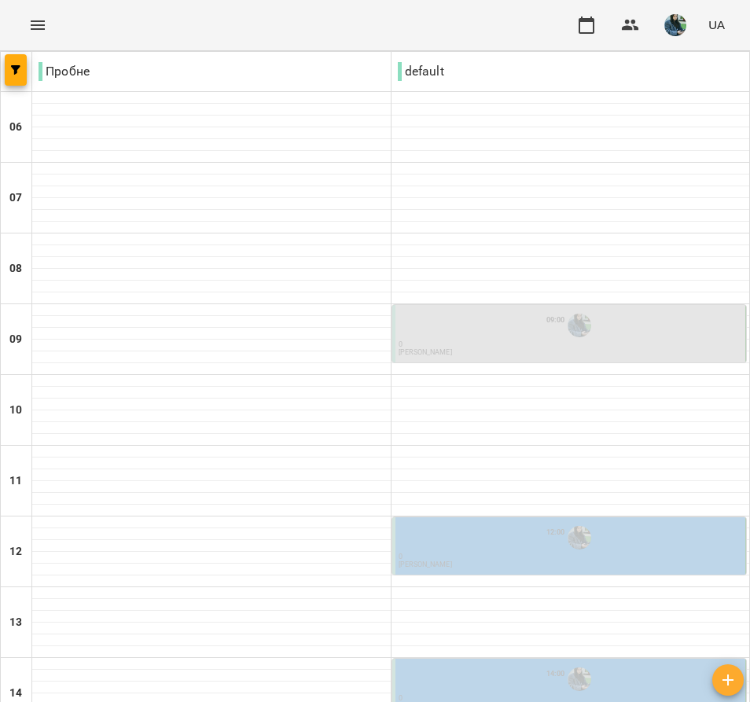
click at [535, 523] on div "12:00" at bounding box center [571, 538] width 344 height 30
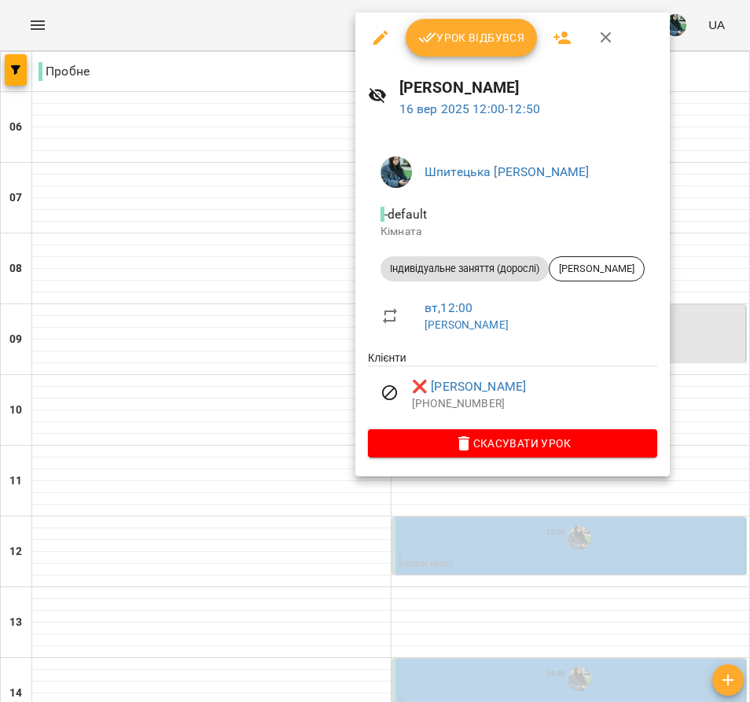
click at [273, 285] on div at bounding box center [375, 351] width 750 height 702
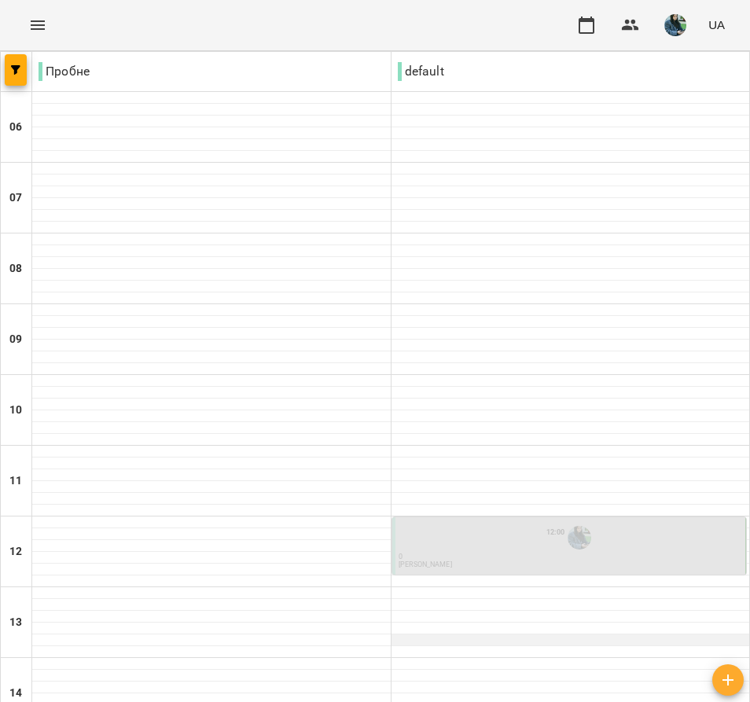
scroll to position [335, 0]
click at [489, 523] on div "12:00" at bounding box center [571, 538] width 344 height 30
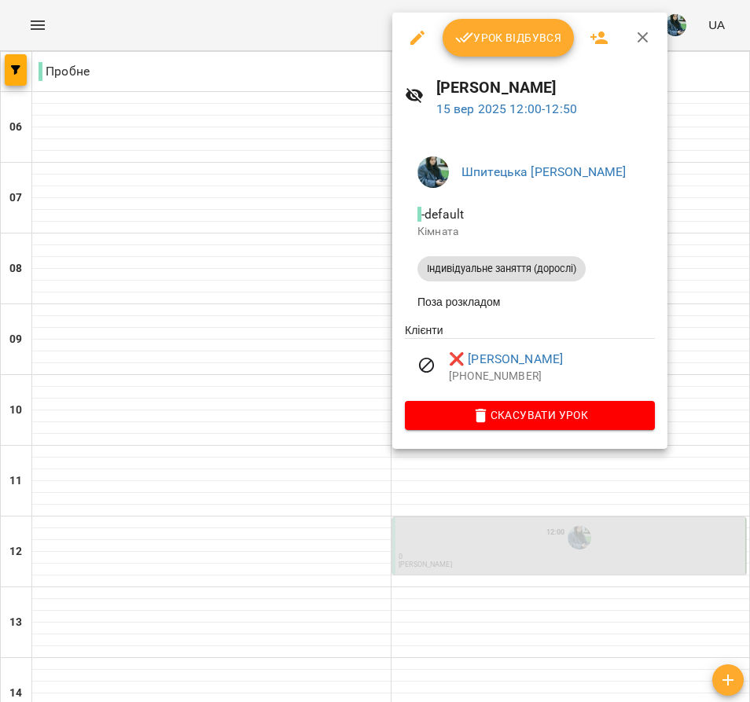
click at [304, 237] on div at bounding box center [375, 351] width 750 height 702
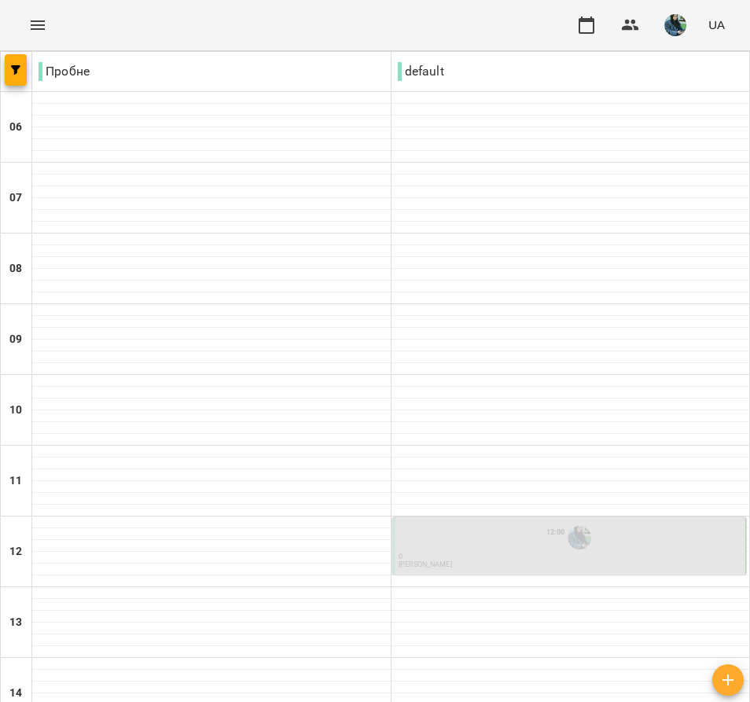
type input "**********"
